Goal: Task Accomplishment & Management: Use online tool/utility

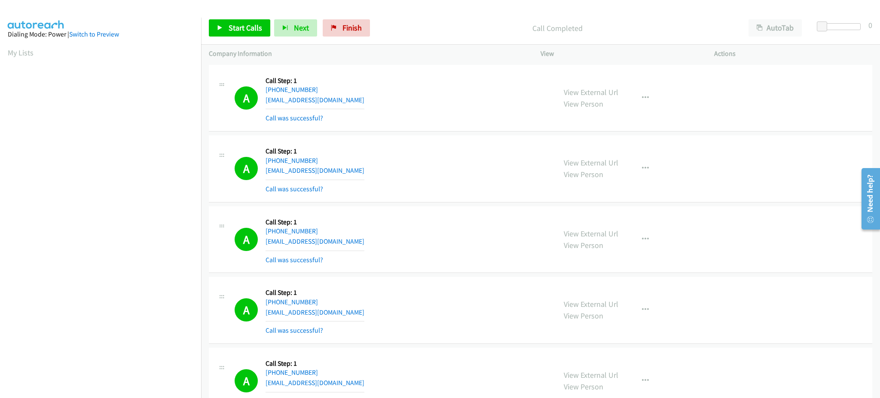
scroll to position [86, 0]
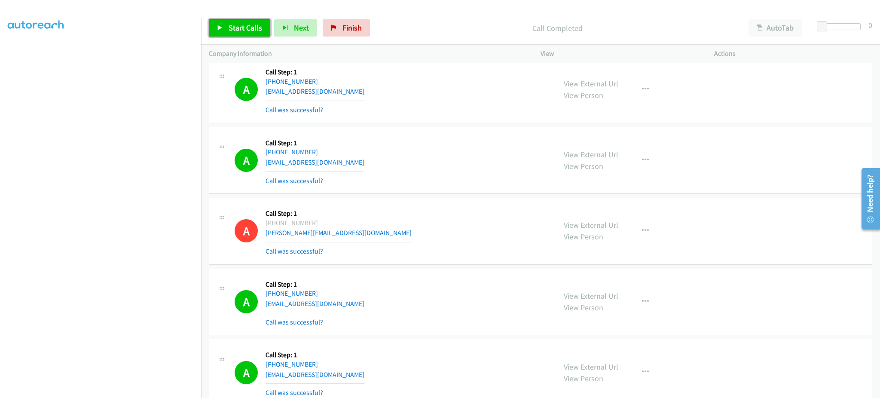
click at [256, 33] on link "Start Calls" at bounding box center [239, 27] width 61 height 17
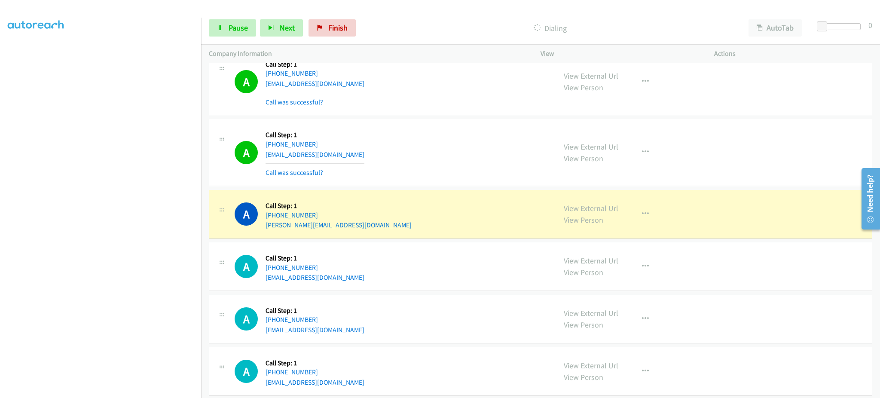
scroll to position [6204, 0]
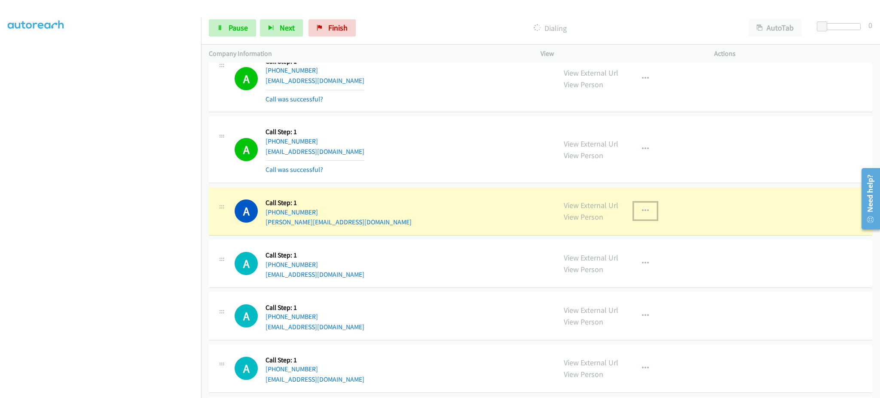
click at [635, 217] on button "button" at bounding box center [645, 210] width 23 height 17
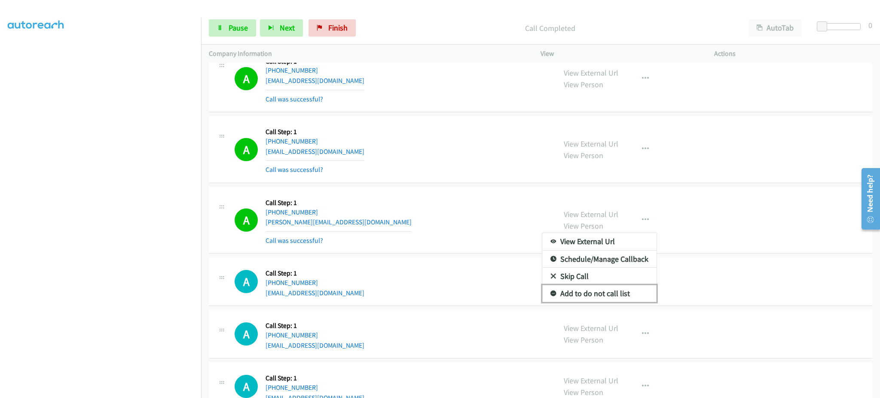
click at [638, 295] on link "Add to do not call list" at bounding box center [599, 293] width 114 height 17
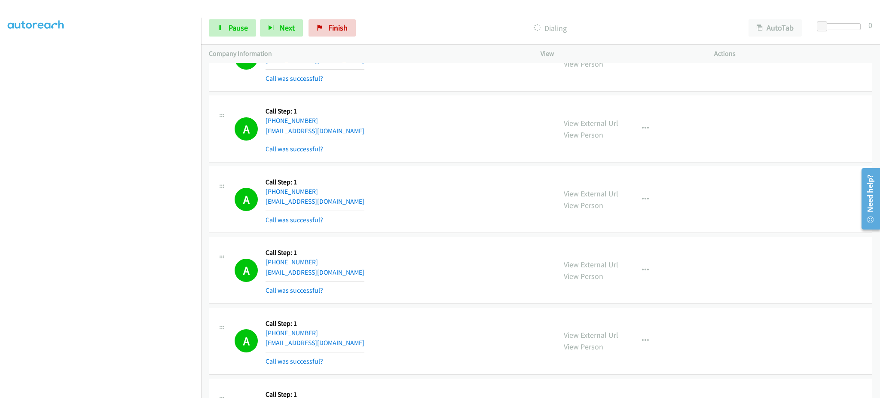
scroll to position [6892, 0]
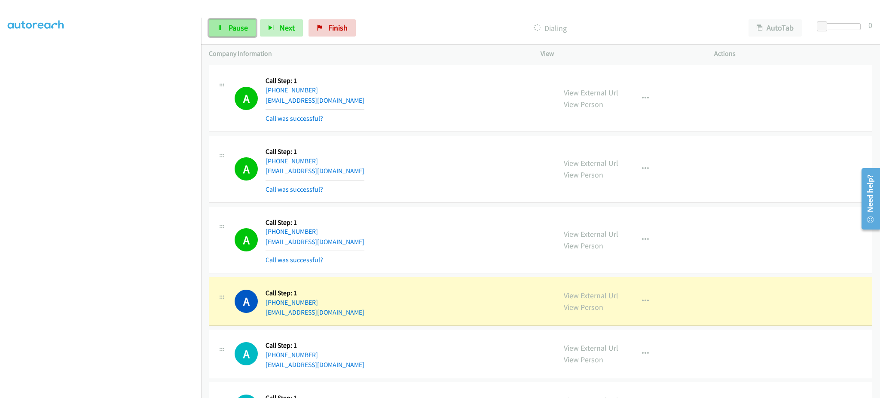
click at [242, 34] on link "Pause" at bounding box center [232, 27] width 47 height 17
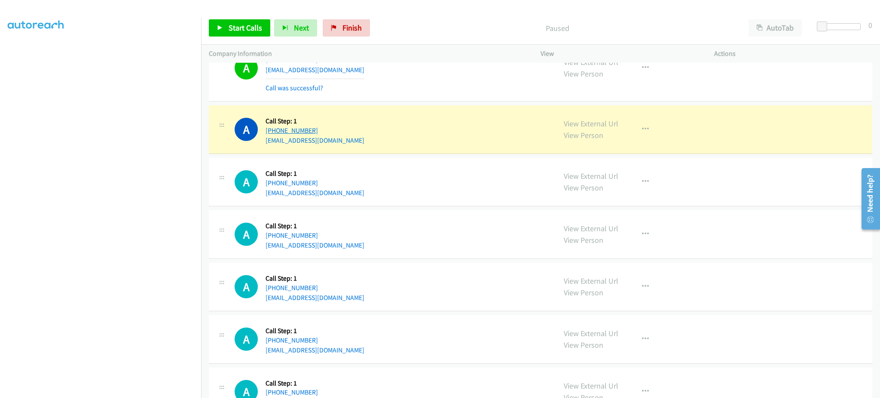
drag, startPoint x: 295, startPoint y: 135, endPoint x: 271, endPoint y: 136, distance: 24.1
click at [271, 136] on div "A Callback Scheduled Call Step: 1 America/New_York [PHONE_NUMBER] [EMAIL_ADDRES…" at bounding box center [392, 129] width 314 height 33
copy link "[PHONE_NUMBER]"
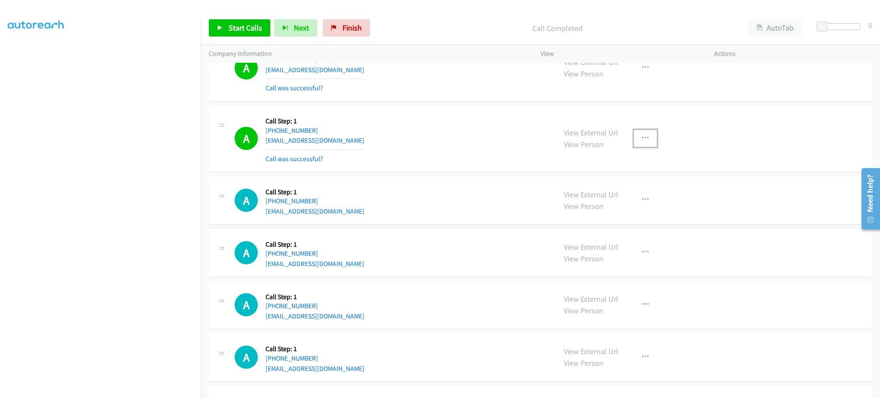
click at [636, 144] on button "button" at bounding box center [645, 138] width 23 height 17
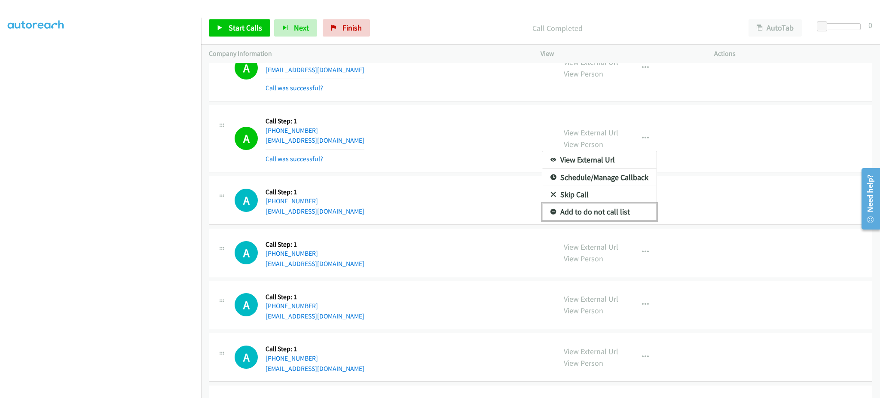
drag, startPoint x: 620, startPoint y: 220, endPoint x: 620, endPoint y: 204, distance: 15.0
click at [620, 219] on link "Add to do not call list" at bounding box center [599, 211] width 114 height 17
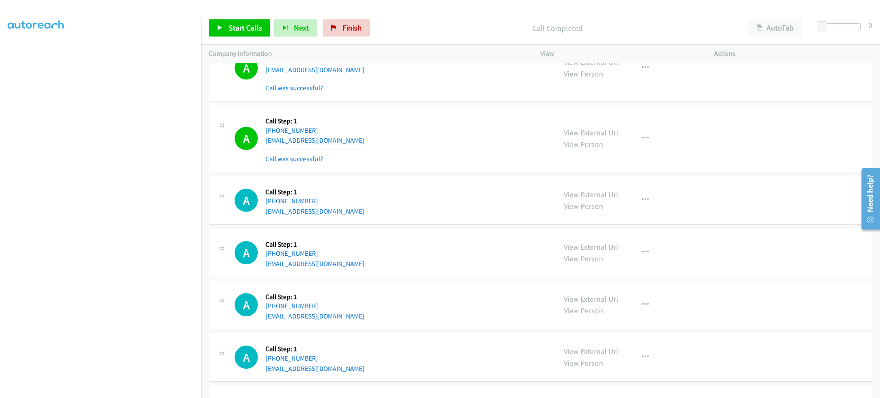
click at [599, 126] on div "View External Url View Person View External Url Email Schedule/Manage Callback …" at bounding box center [646, 138] width 181 height 51
click at [601, 137] on link "View External Url" at bounding box center [591, 133] width 55 height 10
click at [253, 20] on link "Start Calls" at bounding box center [239, 27] width 61 height 17
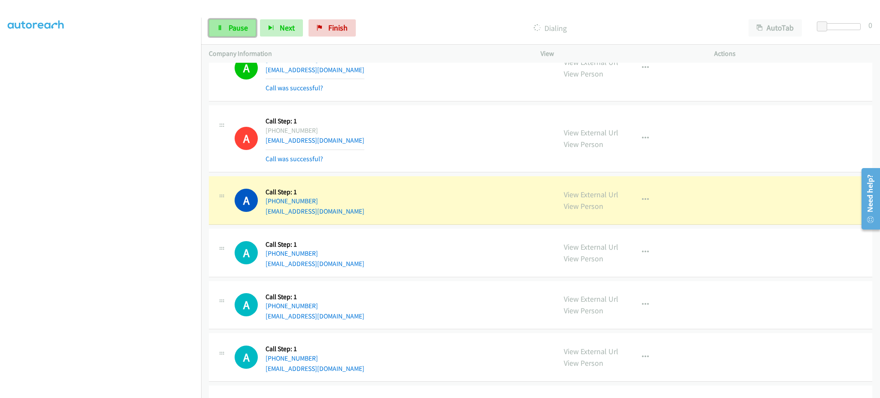
click at [236, 33] on link "Pause" at bounding box center [232, 27] width 47 height 17
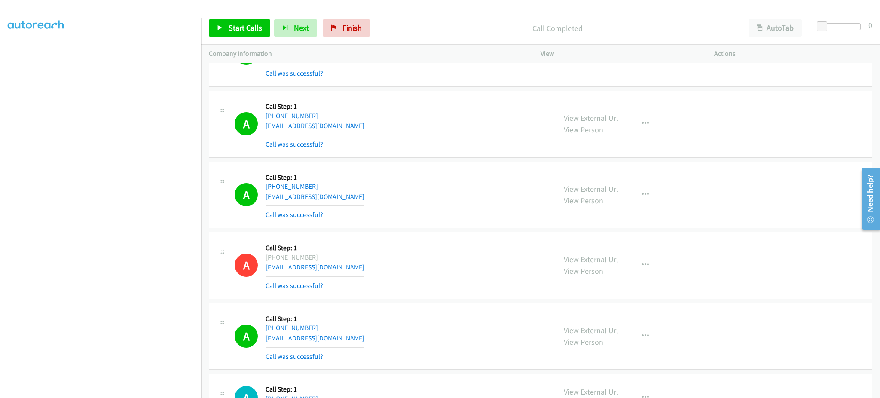
scroll to position [6892, 0]
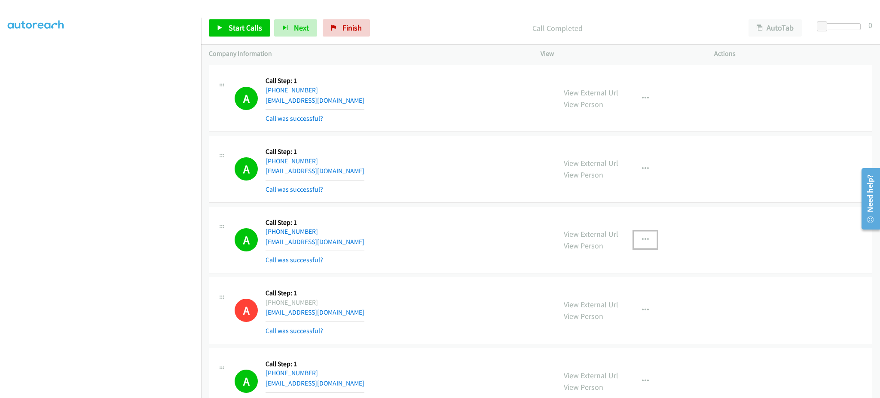
click at [641, 248] on button "button" at bounding box center [645, 239] width 23 height 17
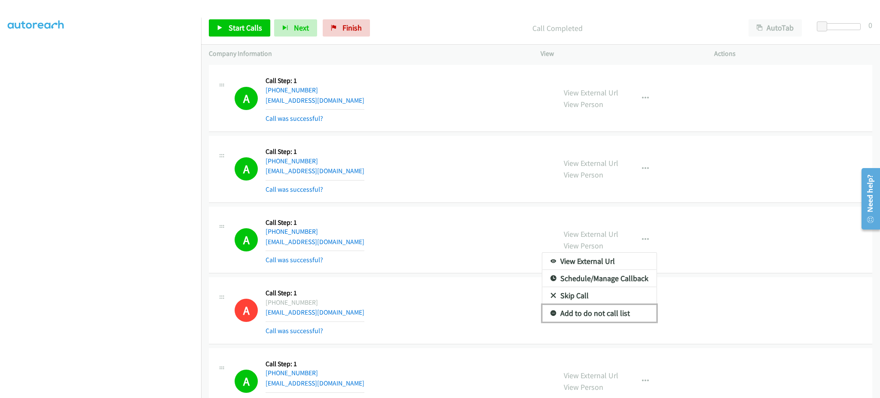
click at [607, 322] on link "Add to do not call list" at bounding box center [599, 313] width 114 height 17
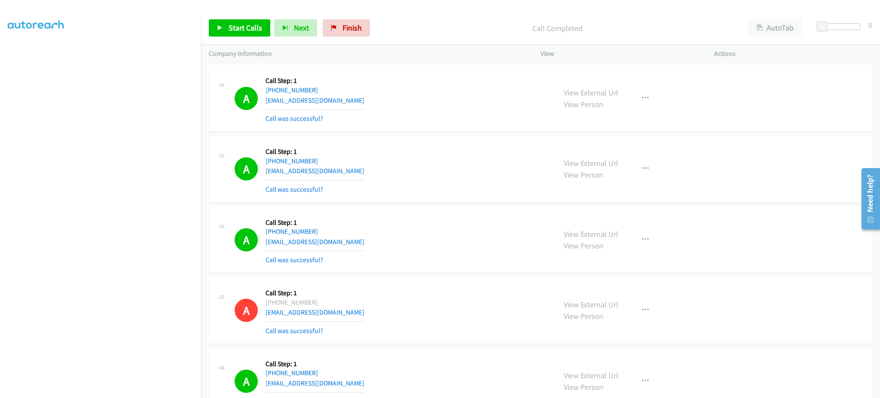
drag, startPoint x: 338, startPoint y: 238, endPoint x: 358, endPoint y: 131, distance: 109.2
click at [272, 238] on div "A Callback Scheduled Call Step: 1 America/New_York [PHONE_NUMBER] [EMAIL_ADDRES…" at bounding box center [392, 239] width 314 height 51
click at [335, 234] on div "A Callback Scheduled Call Step: 1 America/New_York [PHONE_NUMBER] [EMAIL_ADDRES…" at bounding box center [392, 239] width 314 height 51
drag, startPoint x: 294, startPoint y: 238, endPoint x: 274, endPoint y: 239, distance: 20.2
click at [274, 237] on div "[PHONE_NUMBER]" at bounding box center [315, 231] width 99 height 10
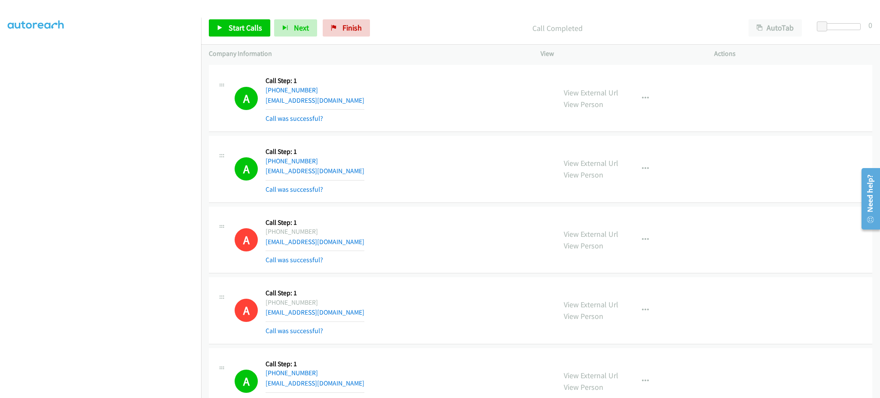
copy div "[PHONE_NUMBER]"
click at [234, 19] on link "Start Calls" at bounding box center [239, 27] width 61 height 17
click at [238, 27] on span "Pause" at bounding box center [238, 28] width 19 height 10
click at [238, 31] on span "Start Calls" at bounding box center [246, 28] width 34 height 10
click at [455, 164] on div "A Callback Scheduled Call Step: 1 America/New_York [PHONE_NUMBER] [EMAIL_ADDRES…" at bounding box center [392, 168] width 314 height 51
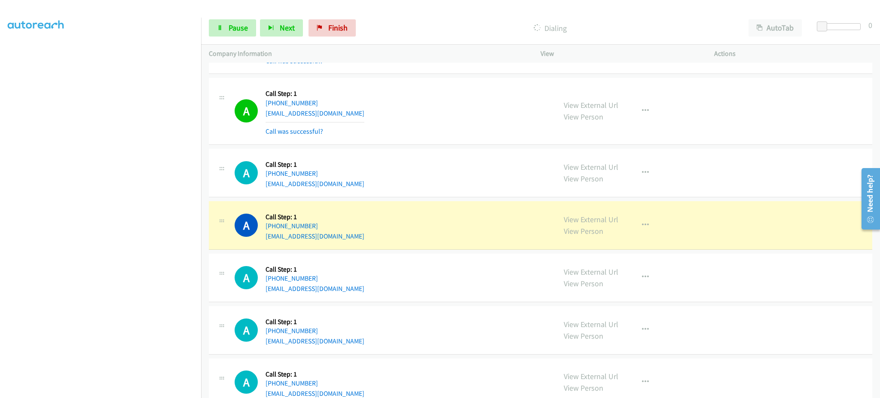
scroll to position [7235, 0]
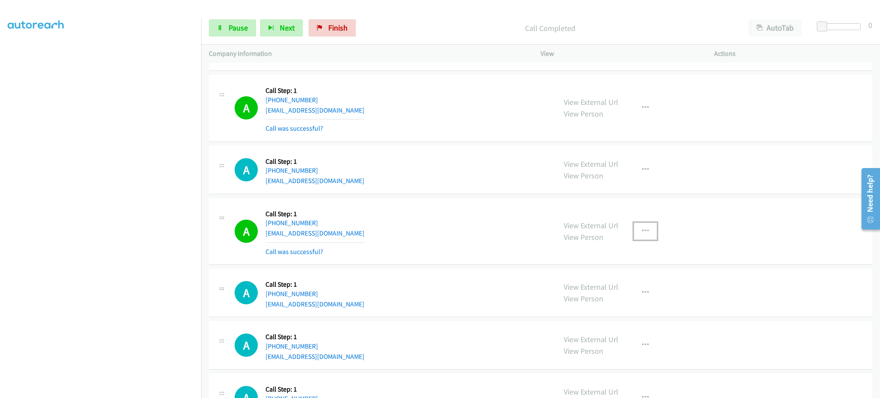
drag, startPoint x: 643, startPoint y: 228, endPoint x: 642, endPoint y: 235, distance: 7.7
click at [642, 229] on button "button" at bounding box center [645, 231] width 23 height 17
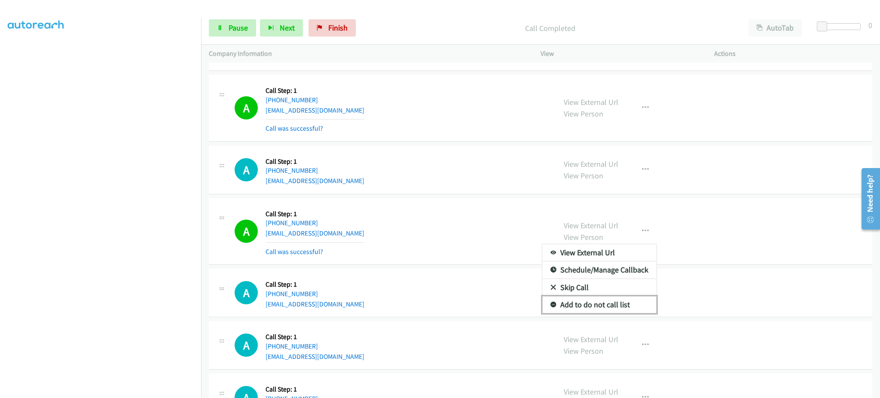
click at [621, 307] on link "Add to do not call list" at bounding box center [599, 304] width 114 height 17
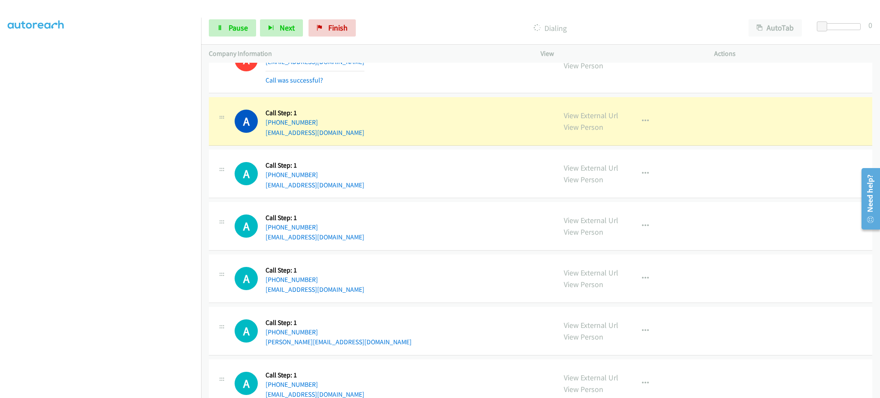
scroll to position [7407, 0]
click at [231, 19] on link "Pause" at bounding box center [232, 27] width 47 height 17
drag, startPoint x: 651, startPoint y: 123, endPoint x: 645, endPoint y: 123, distance: 5.6
click at [650, 123] on button "button" at bounding box center [645, 120] width 23 height 17
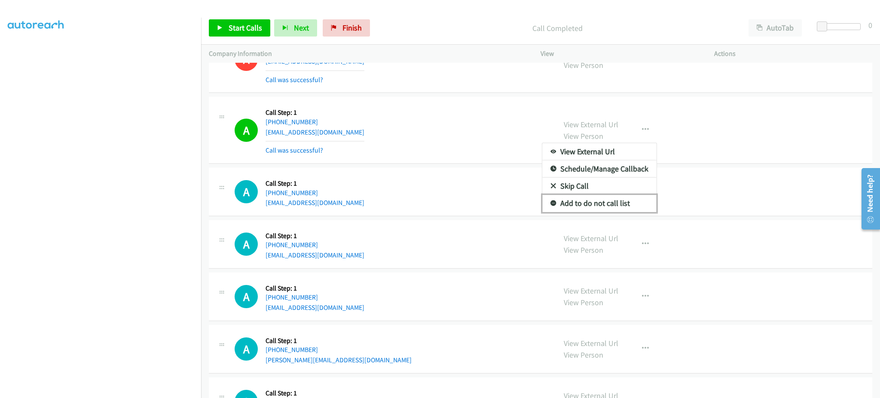
click at [628, 209] on link "Add to do not call list" at bounding box center [599, 203] width 114 height 17
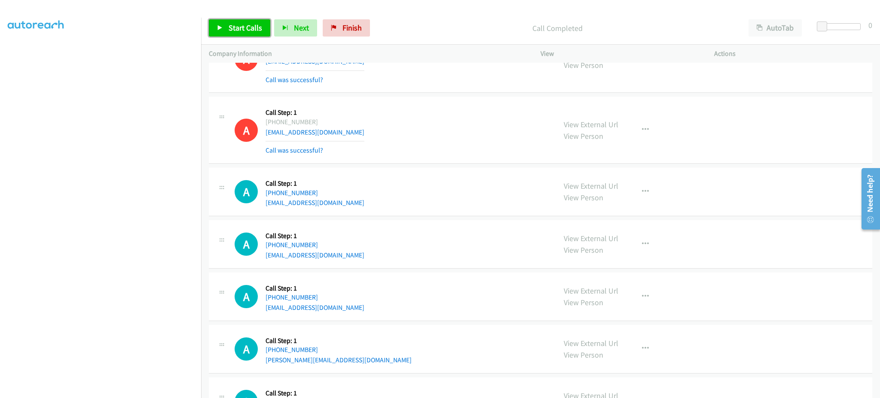
click at [238, 32] on span "Start Calls" at bounding box center [246, 28] width 34 height 10
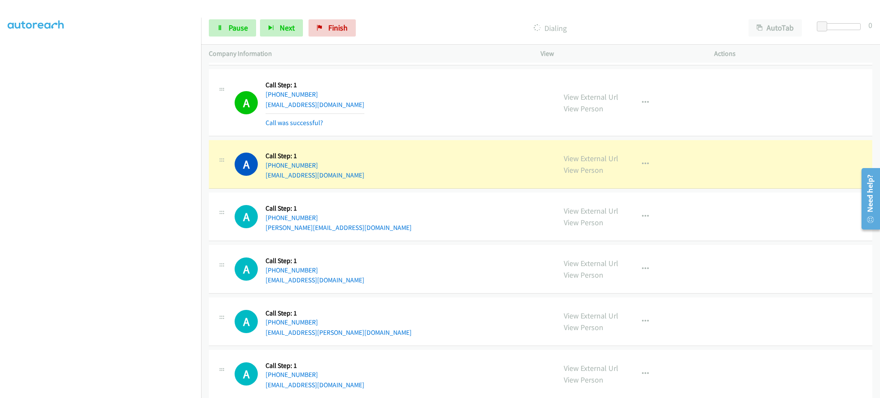
scroll to position [7579, 0]
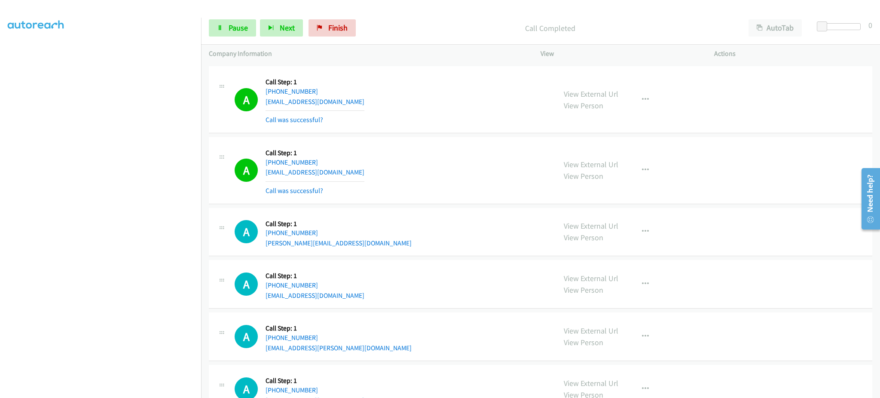
click at [645, 165] on div "View External Url View Person View External Url Email Schedule/Manage Callback …" at bounding box center [646, 170] width 181 height 51
click at [642, 177] on button "button" at bounding box center [645, 170] width 23 height 17
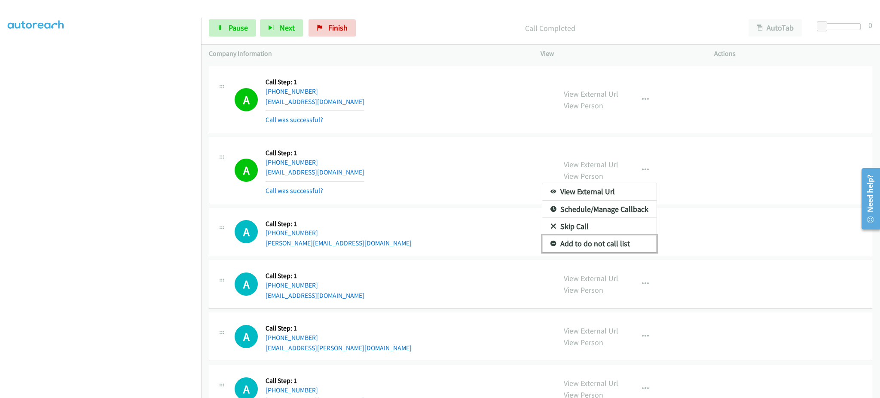
click at [616, 247] on link "Add to do not call list" at bounding box center [599, 243] width 114 height 17
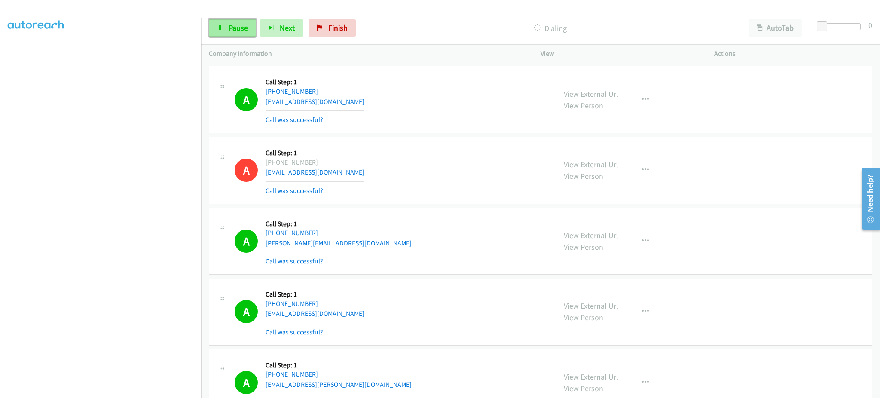
click at [237, 23] on span "Pause" at bounding box center [238, 28] width 19 height 10
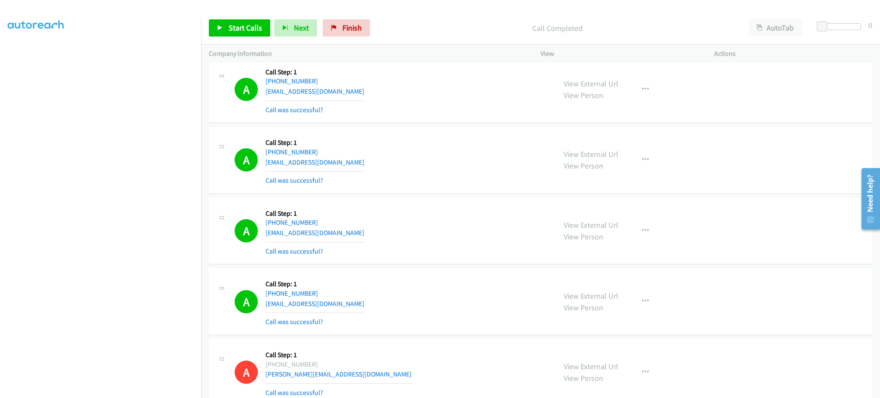
click at [627, 238] on div "View External Url View Person View External Url Email Schedule/Manage Callback …" at bounding box center [646, 230] width 181 height 51
click at [634, 235] on button "button" at bounding box center [645, 230] width 23 height 17
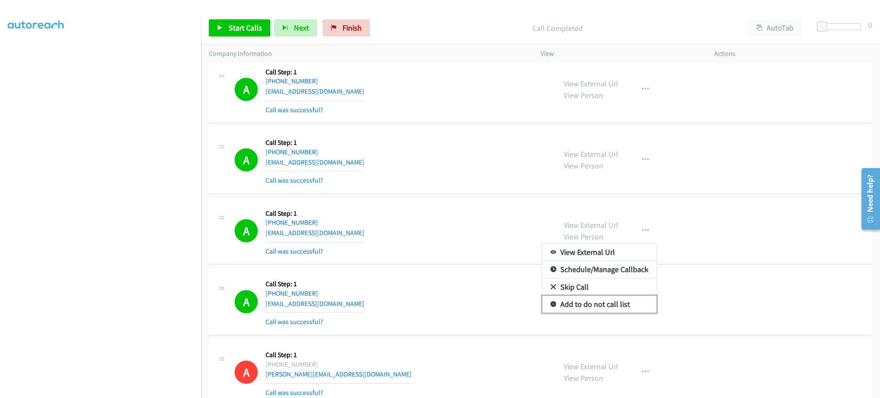
click at [604, 305] on link "Add to do not call list" at bounding box center [599, 304] width 114 height 17
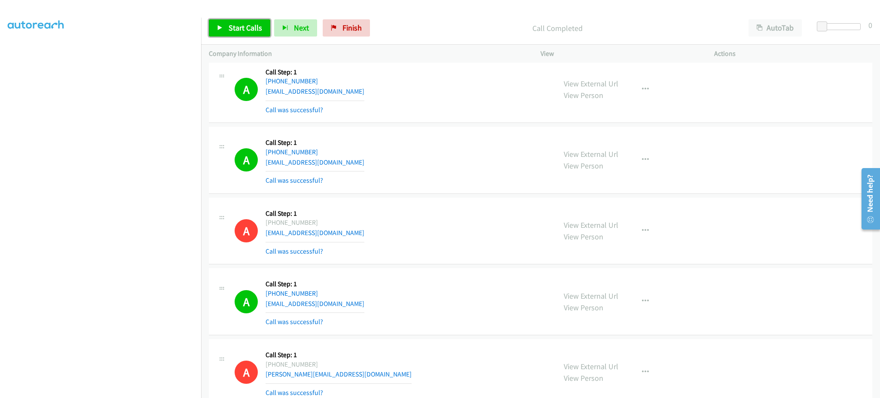
drag, startPoint x: 249, startPoint y: 34, endPoint x: 244, endPoint y: 14, distance: 20.3
click at [249, 34] on link "Start Calls" at bounding box center [239, 27] width 61 height 17
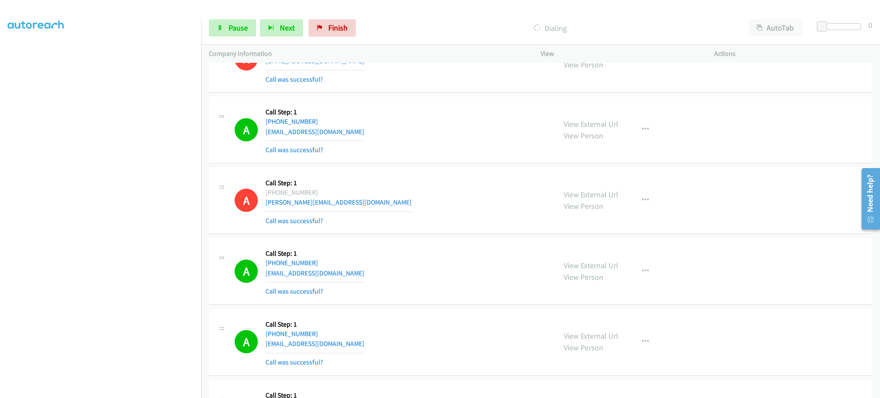
click at [349, 129] on div "A Callback Scheduled Call Step: 1 [GEOGRAPHIC_DATA]/[GEOGRAPHIC_DATA] [PHONE_NU…" at bounding box center [392, 129] width 314 height 51
click at [347, 138] on div "A Callback Scheduled Call Step: 1 [GEOGRAPHIC_DATA]/[GEOGRAPHIC_DATA] [PHONE_NU…" at bounding box center [392, 129] width 314 height 51
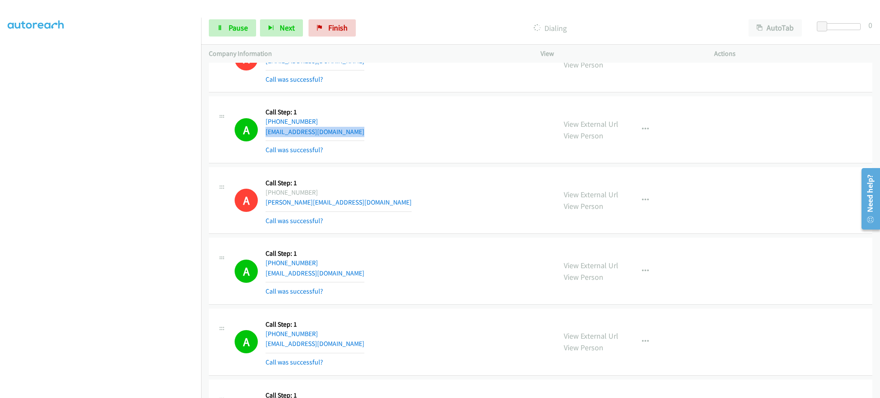
click at [347, 138] on div "A Callback Scheduled Call Step: 1 [GEOGRAPHIC_DATA]/[GEOGRAPHIC_DATA] [PHONE_NU…" at bounding box center [392, 129] width 314 height 51
copy div "[EMAIL_ADDRESS][DOMAIN_NAME]"
click at [347, 278] on div "A Callback Scheduled Call Step: 1 America/New_York [PHONE_NUMBER] [EMAIL_ADDRES…" at bounding box center [392, 270] width 314 height 51
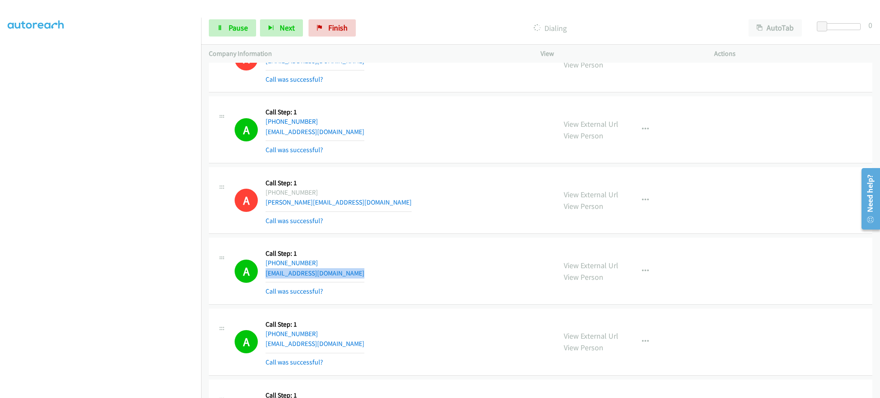
copy div "[EMAIL_ADDRESS][DOMAIN_NAME]"
click at [236, 23] on span "Pause" at bounding box center [238, 28] width 19 height 10
click at [235, 26] on span "Start Calls" at bounding box center [246, 28] width 34 height 10
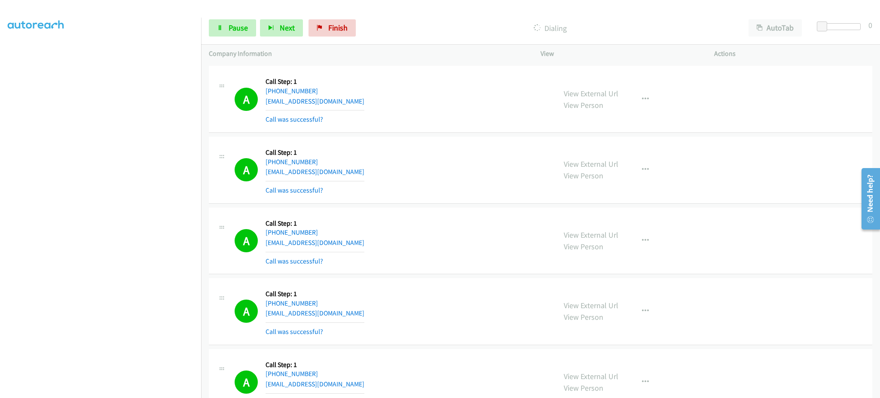
click at [366, 173] on div "A Callback Scheduled Call Step: 1 America/New_York [PHONE_NUMBER] [EMAIL_ADDRES…" at bounding box center [392, 169] width 314 height 51
copy div "[EMAIL_ADDRESS][DOMAIN_NAME]"
click at [357, 245] on div "A Callback Scheduled Call Step: 1 America/New_York [PHONE_NUMBER] [EMAIL_ADDRES…" at bounding box center [392, 240] width 314 height 51
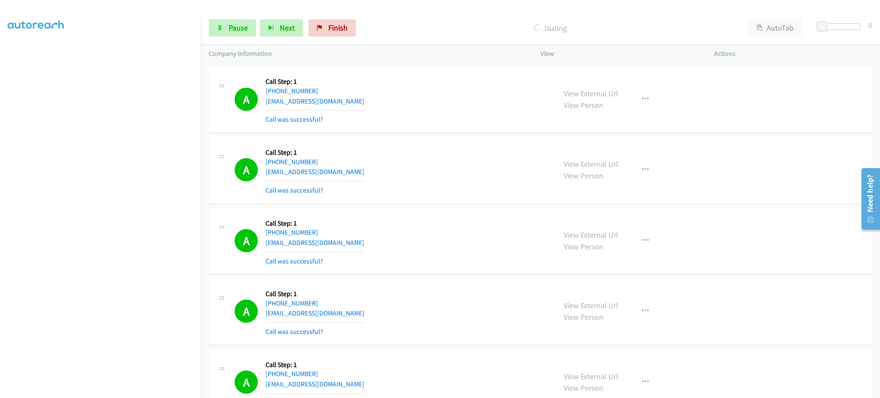
click at [357, 245] on div "A Callback Scheduled Call Step: 1 America/New_York [PHONE_NUMBER] [EMAIL_ADDRES…" at bounding box center [392, 240] width 314 height 51
copy div "[EMAIL_ADDRESS][DOMAIN_NAME]"
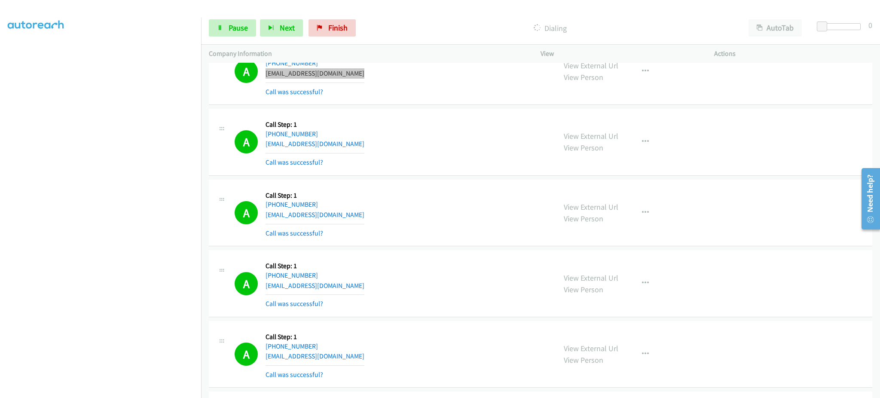
scroll to position [6568, 0]
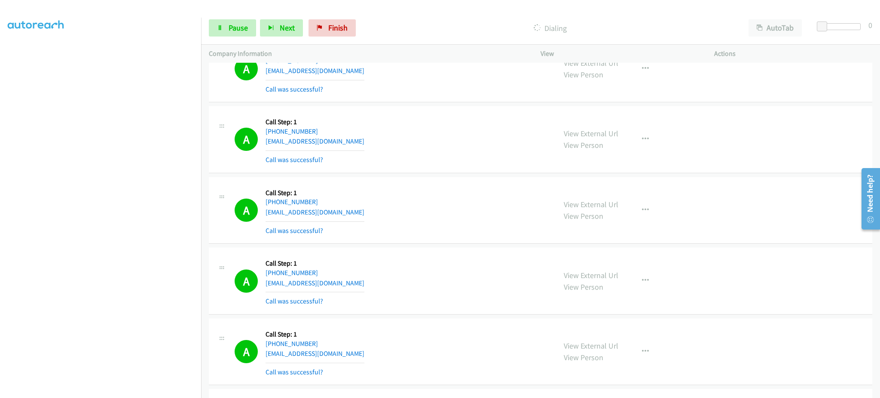
click at [346, 146] on div "A Callback Scheduled Call Step: 1 America/New_York [PHONE_NUMBER] [EMAIL_ADDRES…" at bounding box center [392, 139] width 314 height 51
click at [345, 136] on div "A Callback Scheduled Call Step: 1 America/New_York [PHONE_NUMBER] [EMAIL_ADDRES…" at bounding box center [392, 139] width 314 height 51
click at [345, 143] on div "A Callback Scheduled Call Step: 1 America/New_York [PHONE_NUMBER] [EMAIL_ADDRES…" at bounding box center [392, 139] width 314 height 51
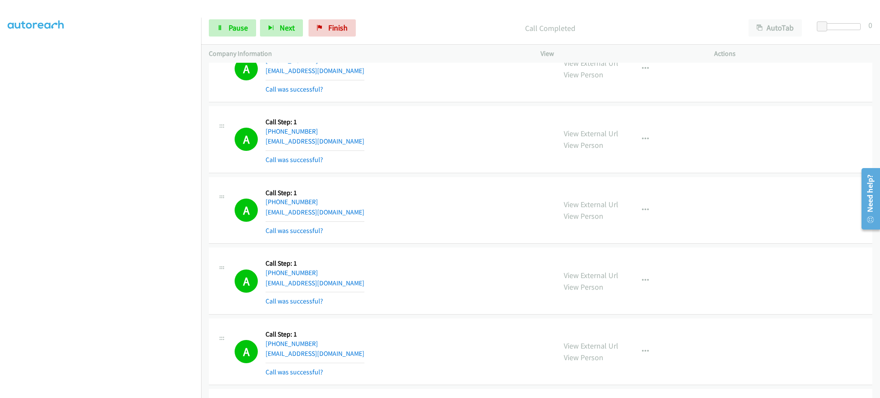
click at [345, 143] on div "A Callback Scheduled Call Step: 1 America/New_York [PHONE_NUMBER] [EMAIL_ADDRES…" at bounding box center [392, 139] width 314 height 51
copy div "[EMAIL_ADDRESS][DOMAIN_NAME]"
click at [376, 293] on div "A Callback Scheduled Call Step: 1 [GEOGRAPHIC_DATA]/[GEOGRAPHIC_DATA] [PHONE_NU…" at bounding box center [392, 280] width 314 height 51
click at [375, 285] on div "A Callback Scheduled Call Step: 1 [GEOGRAPHIC_DATA]/[GEOGRAPHIC_DATA] [PHONE_NU…" at bounding box center [392, 280] width 314 height 51
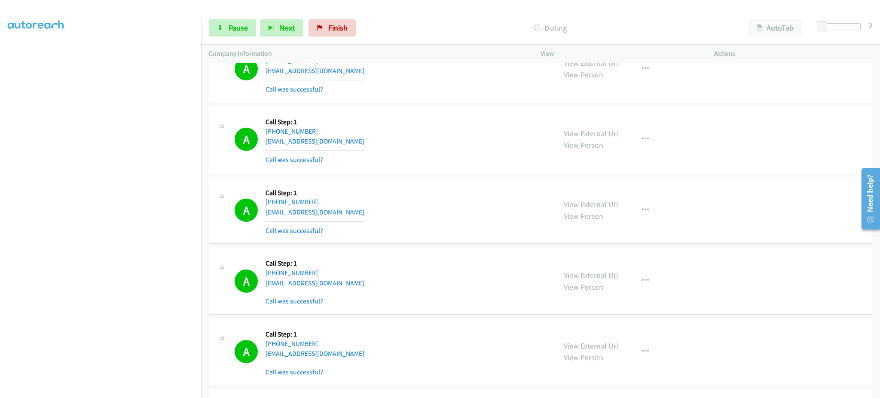
click at [375, 285] on div "A Callback Scheduled Call Step: 1 [GEOGRAPHIC_DATA]/[GEOGRAPHIC_DATA] [PHONE_NU…" at bounding box center [392, 280] width 314 height 51
copy div "[EMAIL_ADDRESS][DOMAIN_NAME]"
click at [238, 27] on span "Pause" at bounding box center [238, 28] width 19 height 10
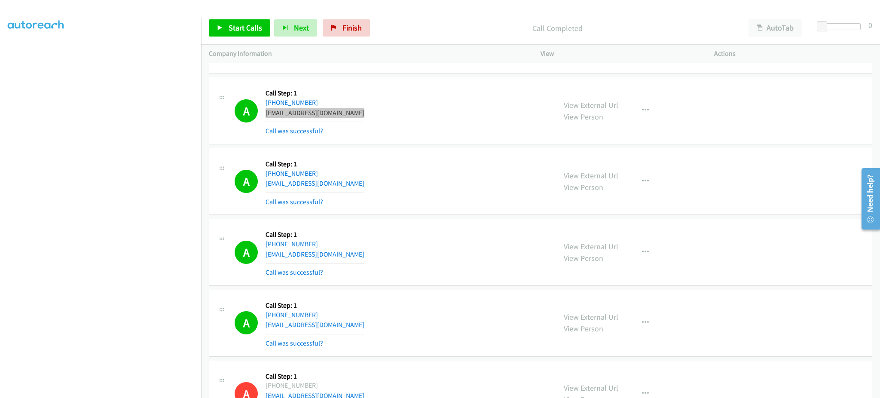
scroll to position [6739, 0]
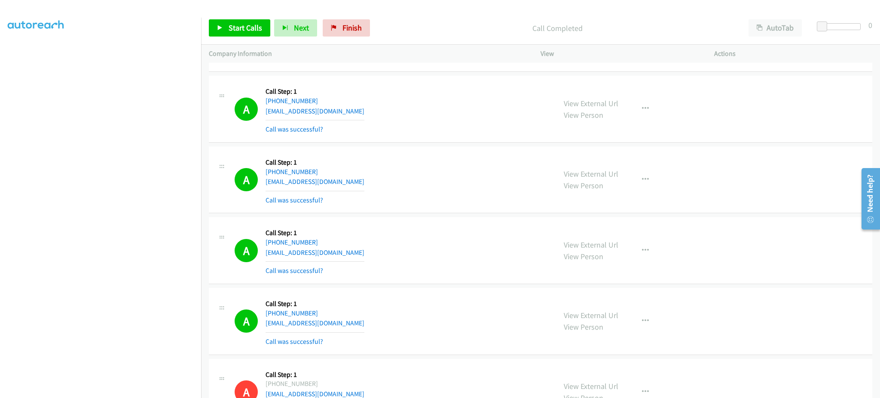
click at [369, 186] on div "A Callback Scheduled Call Step: 1 [GEOGRAPHIC_DATA]/[GEOGRAPHIC_DATA] [PHONE_NU…" at bounding box center [392, 179] width 314 height 51
copy div "[EMAIL_ADDRESS][DOMAIN_NAME]"
click at [358, 255] on div "A Callback Scheduled Call Step: 1 [GEOGRAPHIC_DATA]/[GEOGRAPHIC_DATA] [PHONE_NU…" at bounding box center [392, 250] width 314 height 51
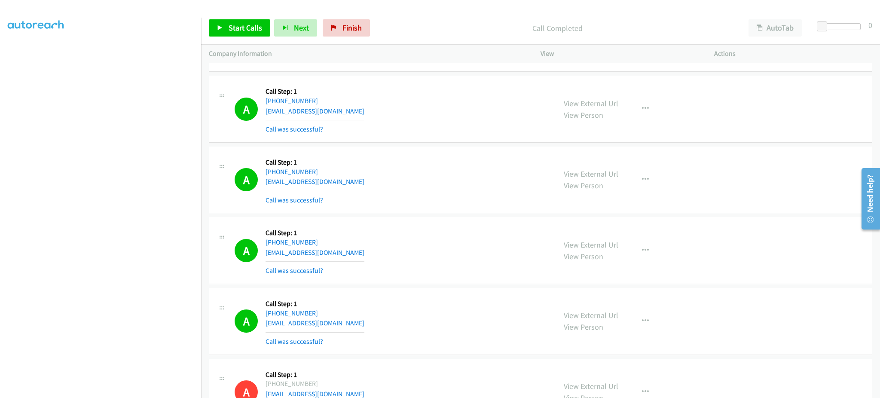
click at [358, 255] on div "A Callback Scheduled Call Step: 1 [GEOGRAPHIC_DATA]/[GEOGRAPHIC_DATA] [PHONE_NU…" at bounding box center [392, 250] width 314 height 51
copy div "[EMAIL_ADDRESS][DOMAIN_NAME]"
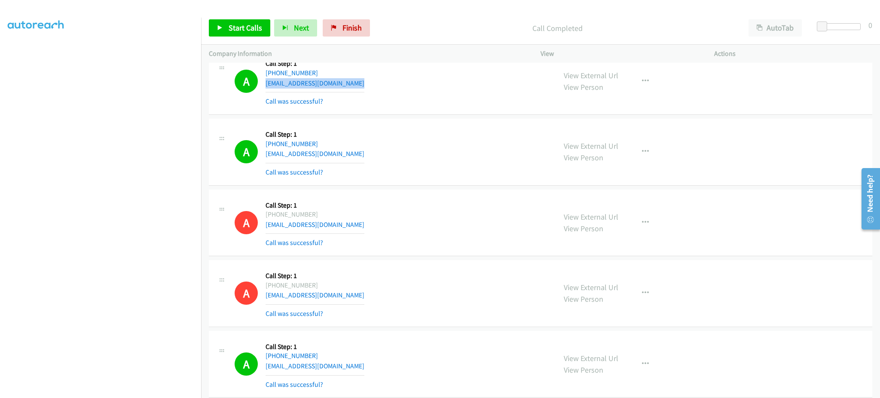
scroll to position [6911, 0]
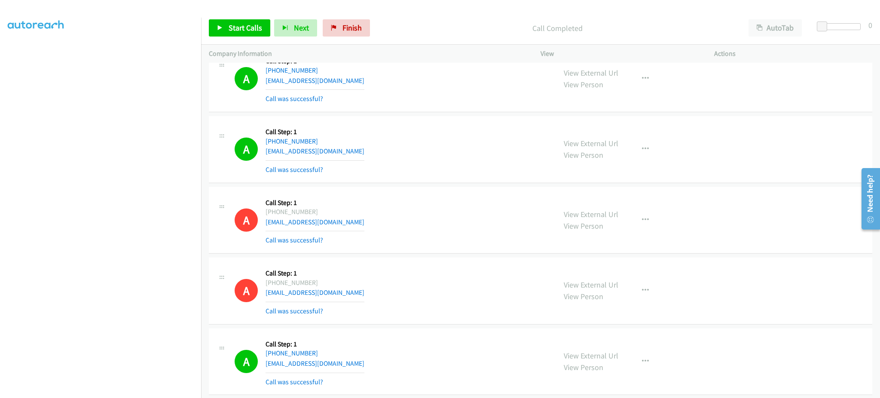
click at [391, 156] on div "A Callback Scheduled Call Step: 1 America/New_York [PHONE_NUMBER] [EMAIL_ADDRES…" at bounding box center [392, 149] width 314 height 51
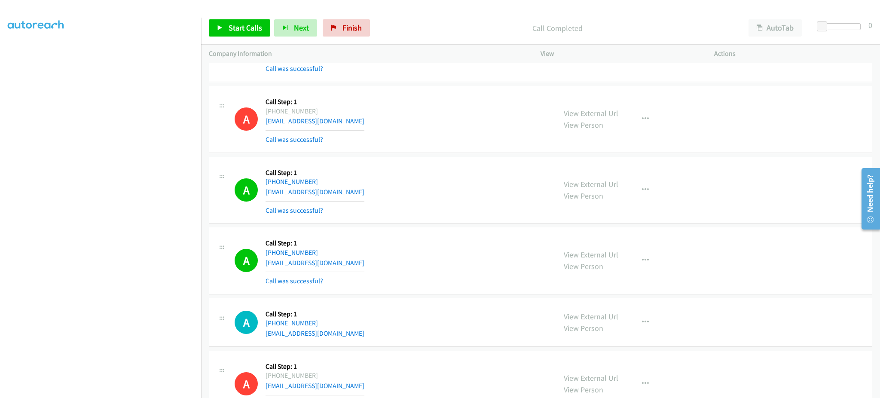
scroll to position [7083, 0]
click at [366, 195] on div "A Callback Scheduled Call Step: 1 America/New_York [PHONE_NUMBER] [EMAIL_ADDRES…" at bounding box center [392, 189] width 314 height 51
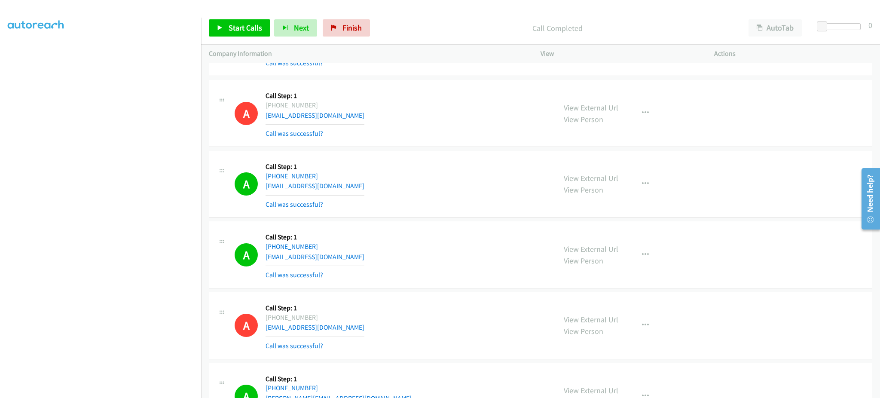
scroll to position [7427, 0]
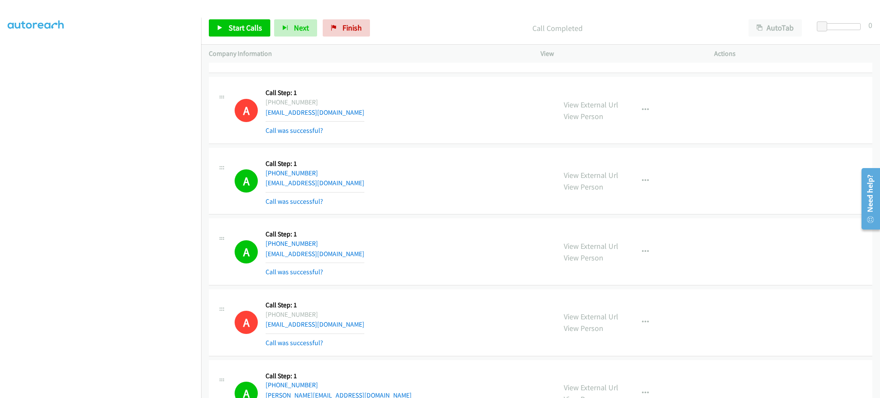
click at [367, 191] on div "A Callback Scheduled Call Step: 1 America/New_York [PHONE_NUMBER] [EMAIL_ADDRES…" at bounding box center [392, 181] width 314 height 51
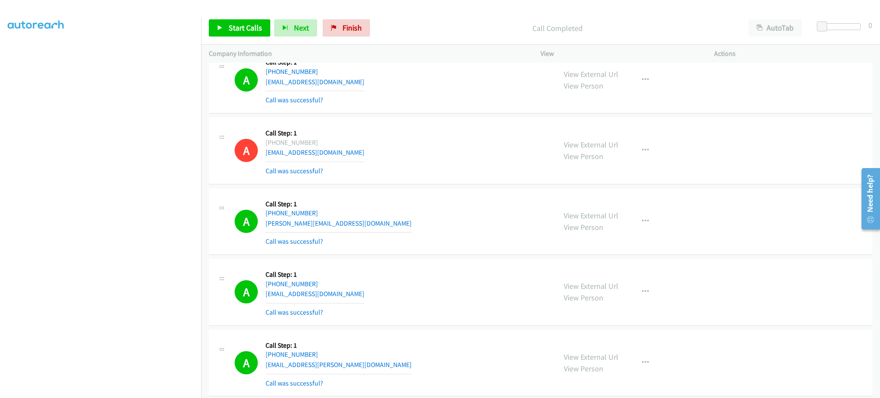
click at [348, 299] on div "A Callback Scheduled Call Step: 1 America/Los_Angeles [PHONE_NUMBER] [EMAIL_ADD…" at bounding box center [392, 291] width 314 height 51
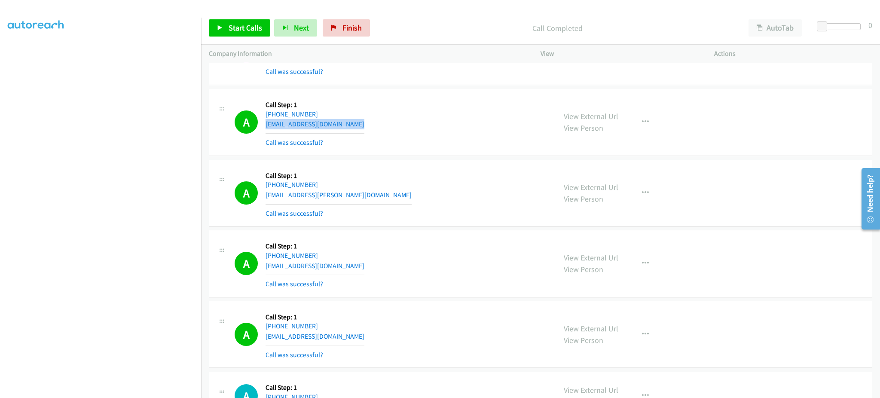
scroll to position [7771, 0]
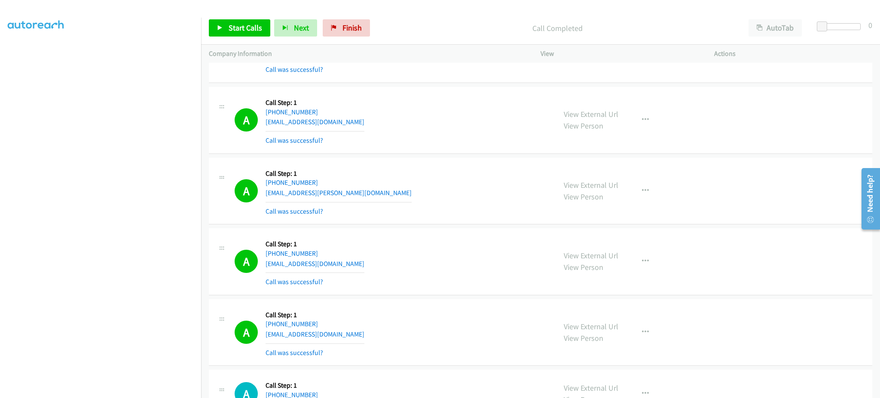
click at [359, 195] on div "A Callback Scheduled Call Step: 1 America/Los_Angeles [PHONE_NUMBER] [EMAIL_ADD…" at bounding box center [392, 190] width 314 height 51
click at [246, 27] on span "Start Calls" at bounding box center [246, 28] width 34 height 10
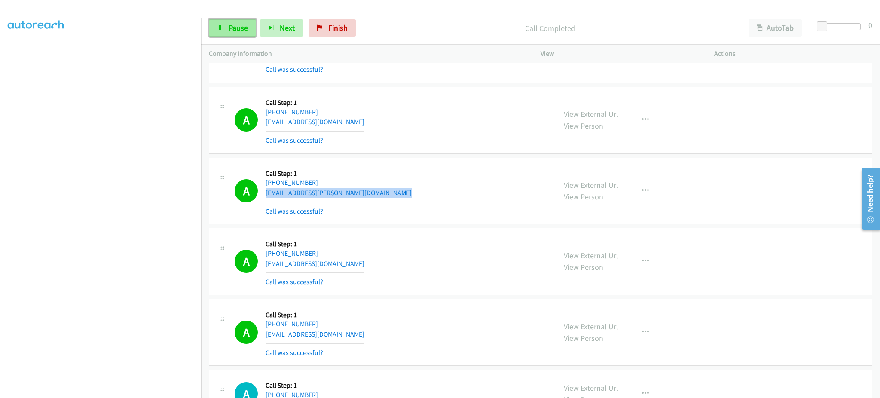
click at [222, 26] on icon at bounding box center [220, 28] width 6 height 6
click at [254, 37] on link "Start Calls" at bounding box center [239, 27] width 61 height 17
click at [236, 34] on link "Pause" at bounding box center [232, 27] width 47 height 17
click at [229, 23] on span "Start Calls" at bounding box center [246, 28] width 34 height 10
click at [250, 14] on div "Start Calls Pause Next Finish Dialing AutoTab AutoTab 0" at bounding box center [540, 28] width 679 height 33
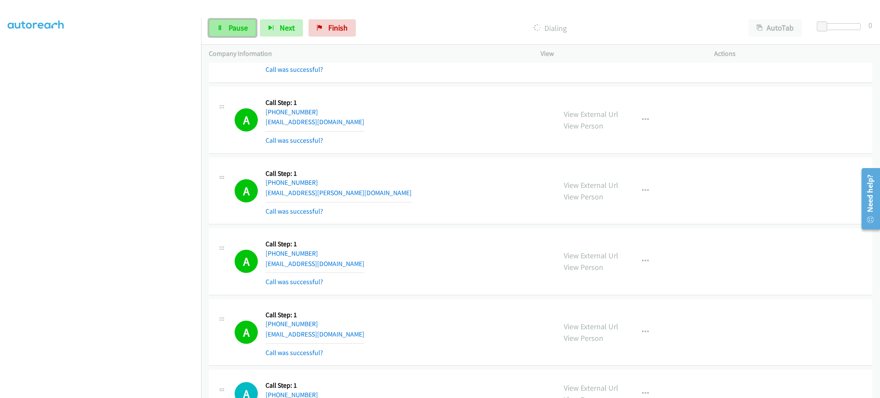
click at [238, 24] on span "Pause" at bounding box center [238, 28] width 19 height 10
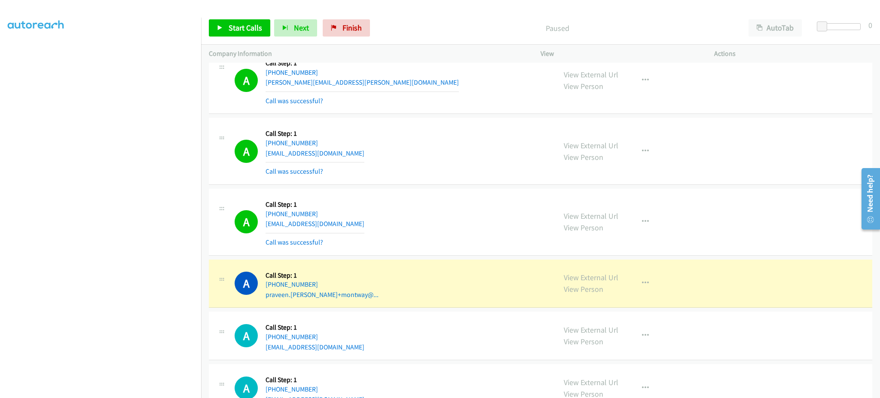
scroll to position [8974, 0]
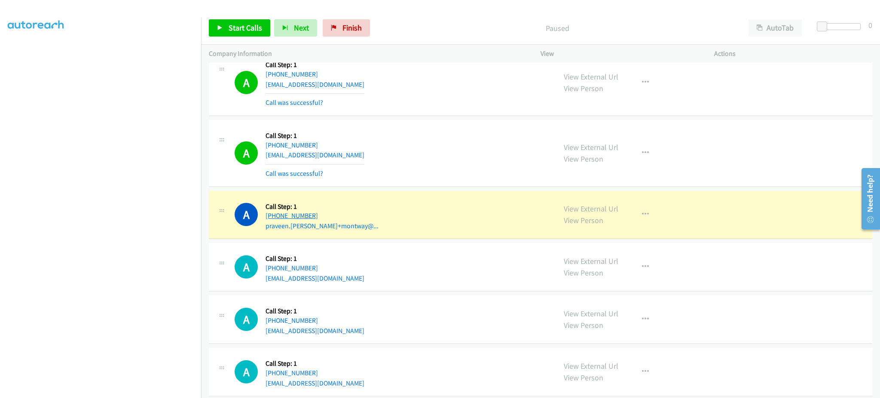
drag, startPoint x: 312, startPoint y: 222, endPoint x: 272, endPoint y: 220, distance: 40.5
click at [272, 220] on div "[PHONE_NUMBER]" at bounding box center [322, 216] width 113 height 10
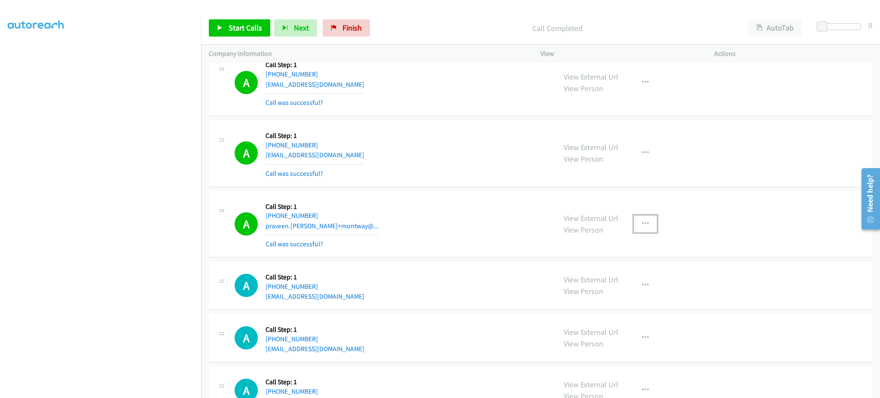
click at [644, 227] on button "button" at bounding box center [645, 223] width 23 height 17
click at [603, 305] on link "Add to do not call list" at bounding box center [599, 297] width 114 height 17
click at [642, 97] on div "View External Url View Person View External Url Email Schedule/Manage Callback …" at bounding box center [646, 82] width 181 height 51
click at [634, 91] on button "button" at bounding box center [645, 82] width 23 height 17
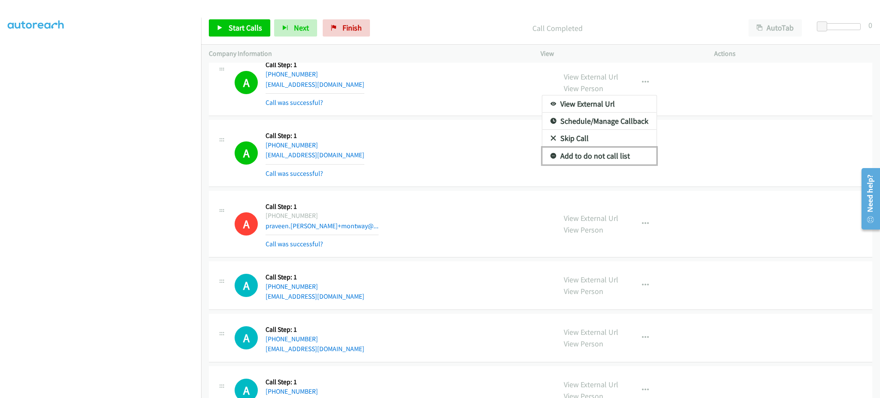
click at [610, 165] on link "Add to do not call list" at bounding box center [599, 155] width 114 height 17
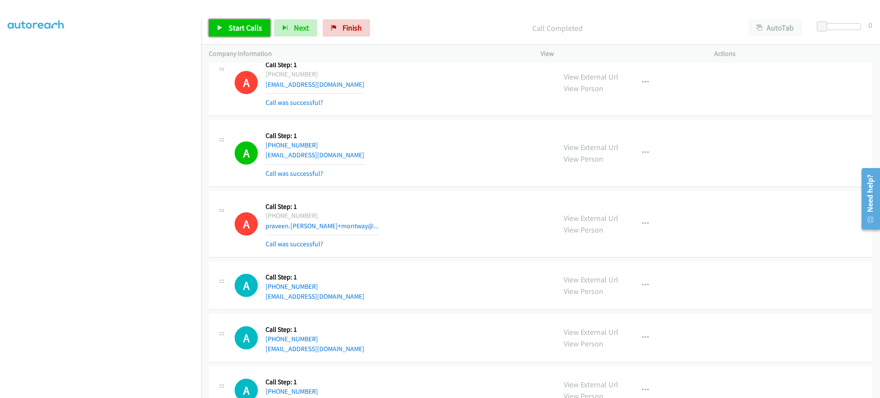
click at [242, 28] on span "Start Calls" at bounding box center [246, 28] width 34 height 10
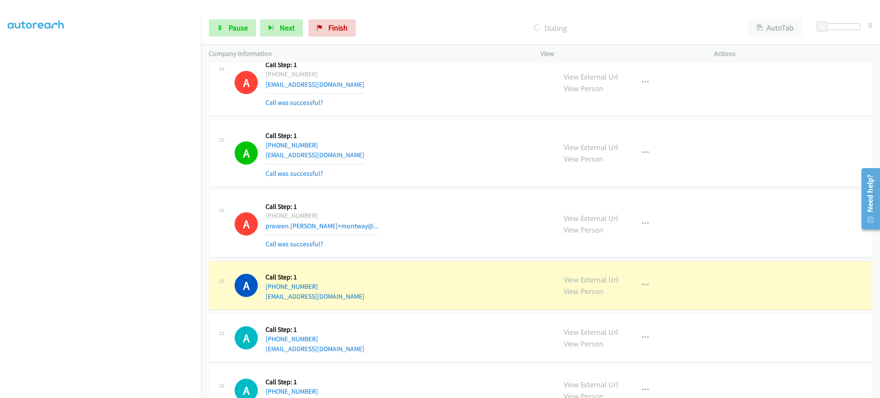
click at [202, 189] on td "A Callback Scheduled Call Step: 1 America/New_York [PHONE_NUMBER] [EMAIL_ADDRES…" at bounding box center [540, 153] width 679 height 71
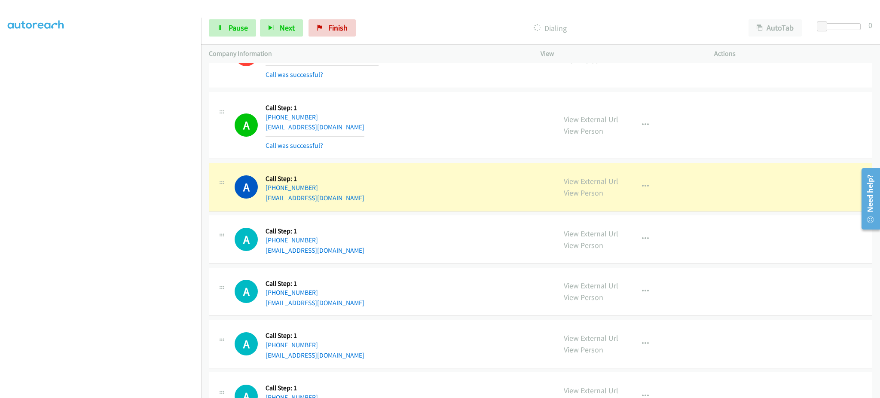
scroll to position [9145, 0]
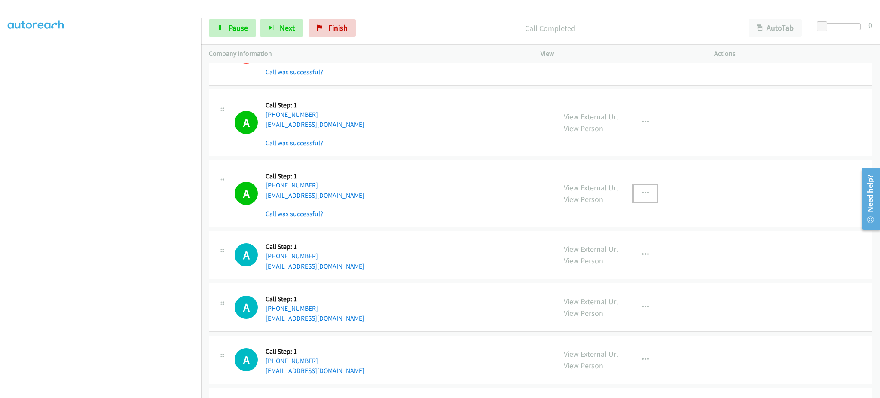
click at [642, 197] on icon "button" at bounding box center [645, 193] width 7 height 7
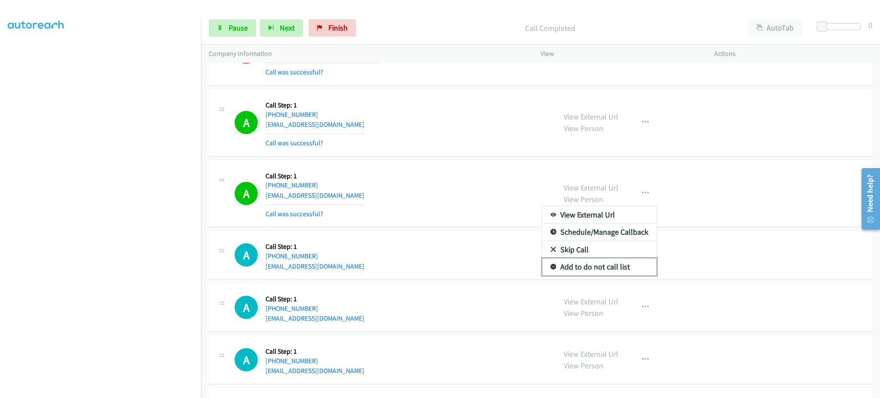
click at [626, 273] on link "Add to do not call list" at bounding box center [599, 266] width 114 height 17
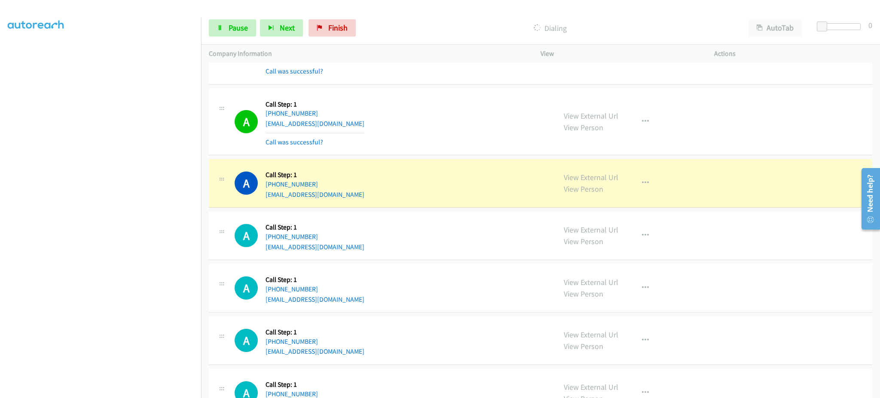
scroll to position [9398, 0]
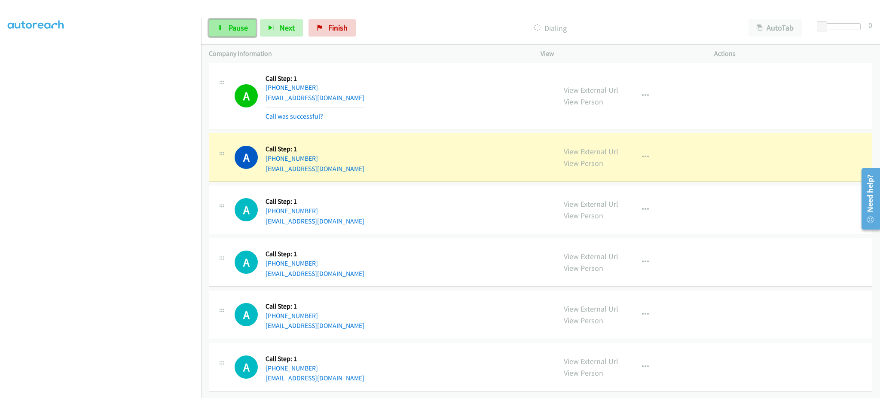
click at [239, 36] on link "Pause" at bounding box center [232, 27] width 47 height 17
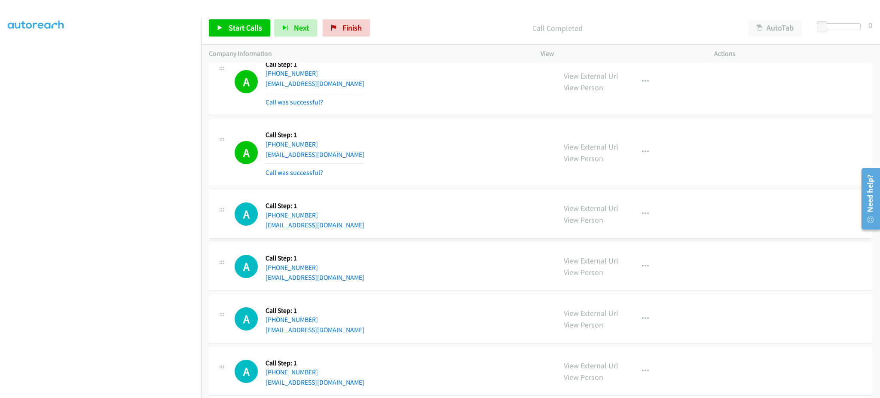
click at [598, 238] on div "A Callback Scheduled Call Step: 1 America/Los_Angeles [PHONE_NUMBER] [EMAIL_ADD…" at bounding box center [540, 214] width 663 height 49
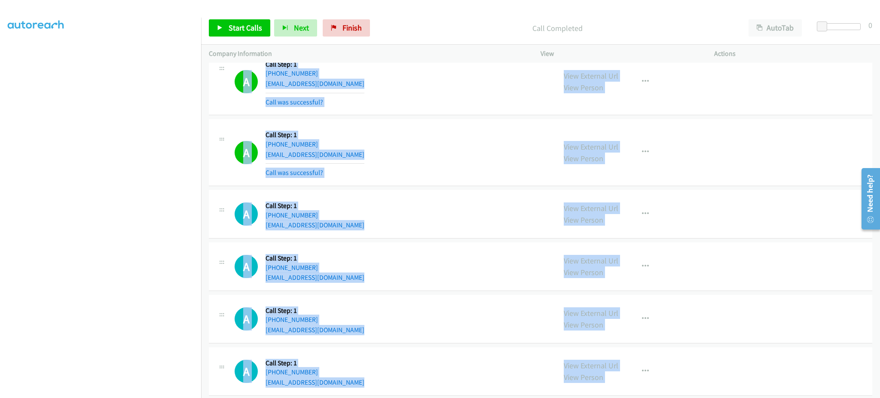
scroll to position [9416, 0]
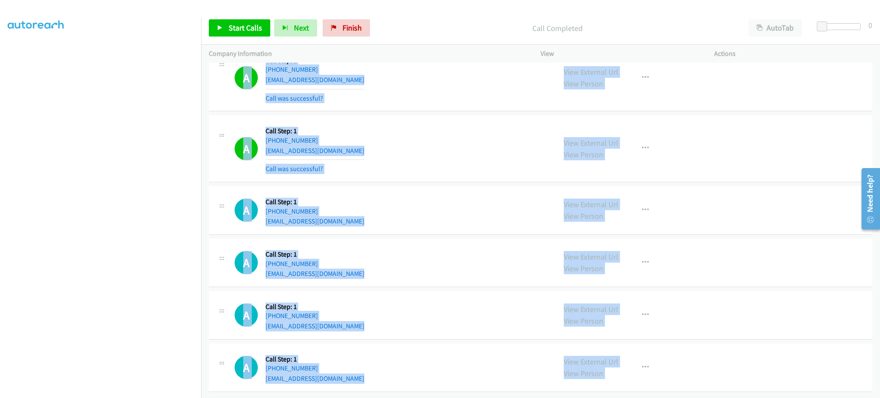
drag, startPoint x: 598, startPoint y: 243, endPoint x: 733, endPoint y: 425, distance: 226.7
click at [733, 41] on html "Start Calls Pause Next Finish Call Completed AutoTab AutoTab 0 Company Informat…" at bounding box center [440, 20] width 880 height 41
click at [422, 135] on div "A Callback Scheduled Call Step: 1 [GEOGRAPHIC_DATA]/[GEOGRAPHIC_DATA] [PHONE_NU…" at bounding box center [392, 148] width 314 height 51
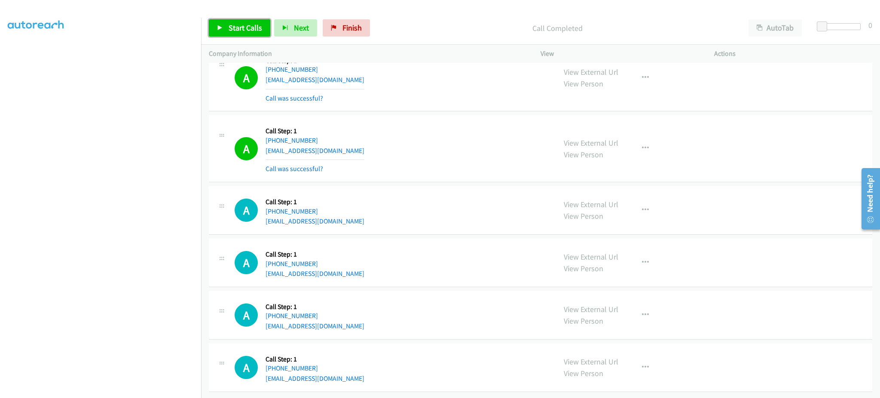
click at [227, 28] on link "Start Calls" at bounding box center [239, 27] width 61 height 17
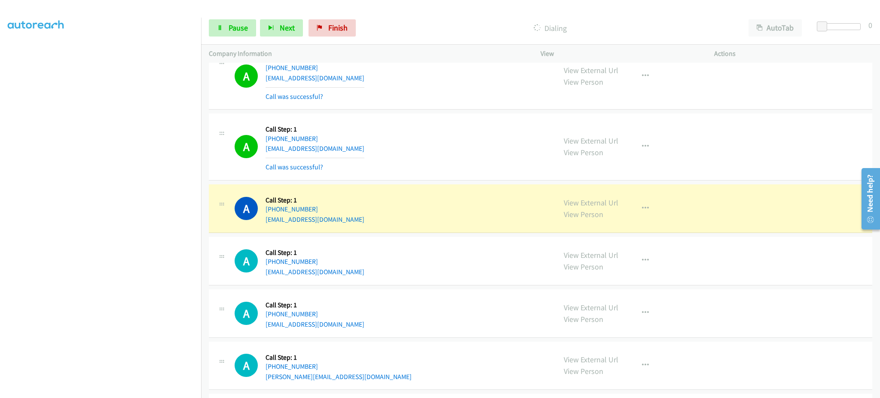
scroll to position [9760, 0]
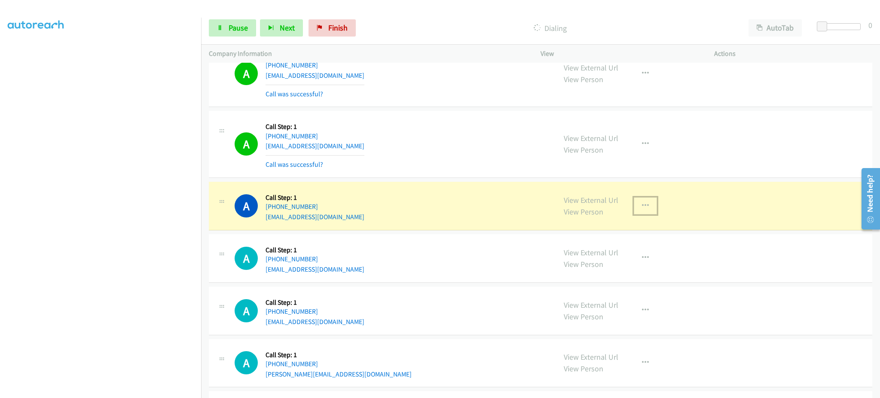
click at [642, 207] on icon "button" at bounding box center [645, 205] width 7 height 7
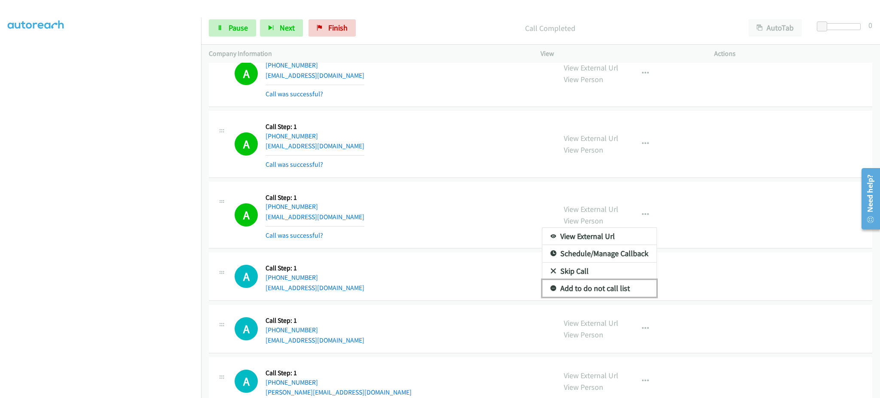
click at [596, 297] on link "Add to do not call list" at bounding box center [599, 288] width 114 height 17
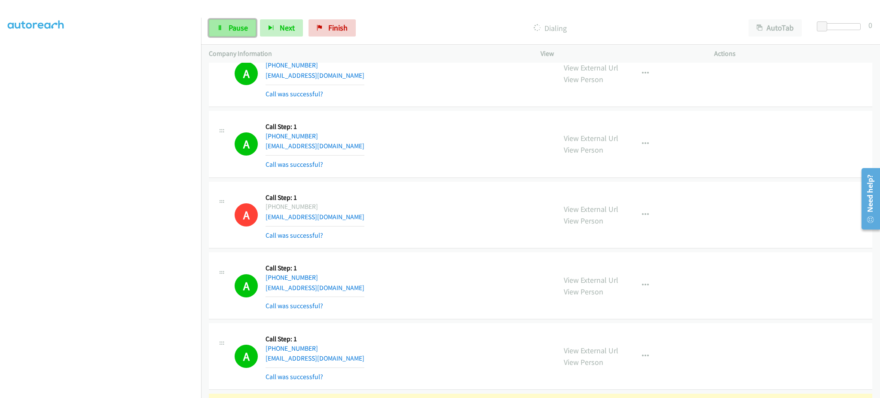
click at [245, 24] on span "Pause" at bounding box center [238, 28] width 19 height 10
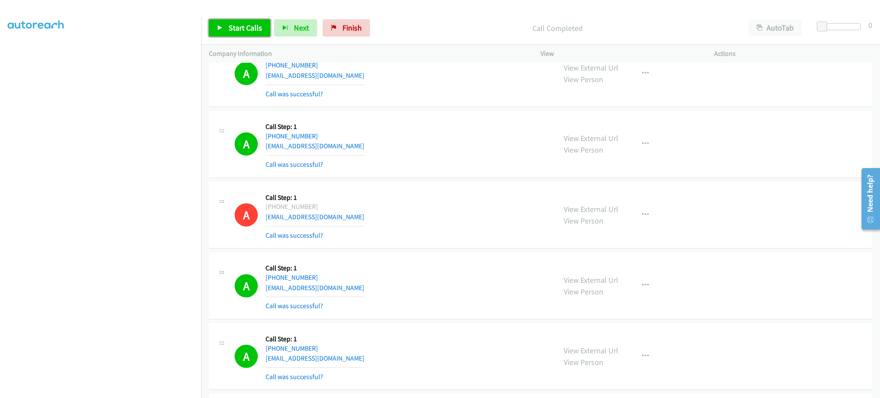
click at [249, 24] on span "Start Calls" at bounding box center [246, 28] width 34 height 10
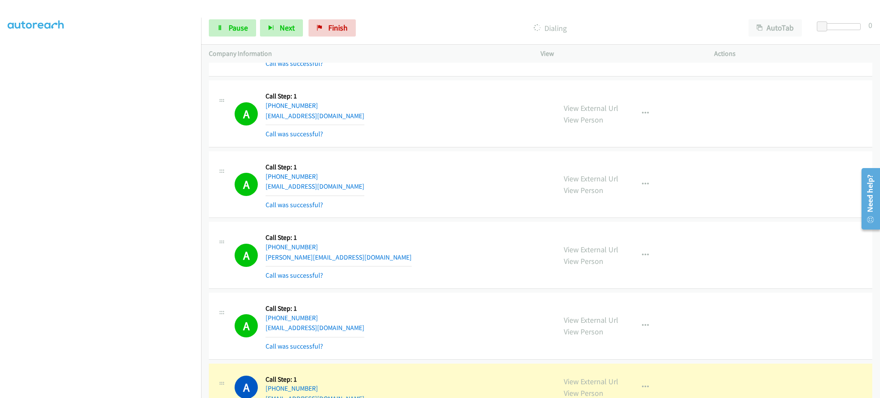
scroll to position [10104, 0]
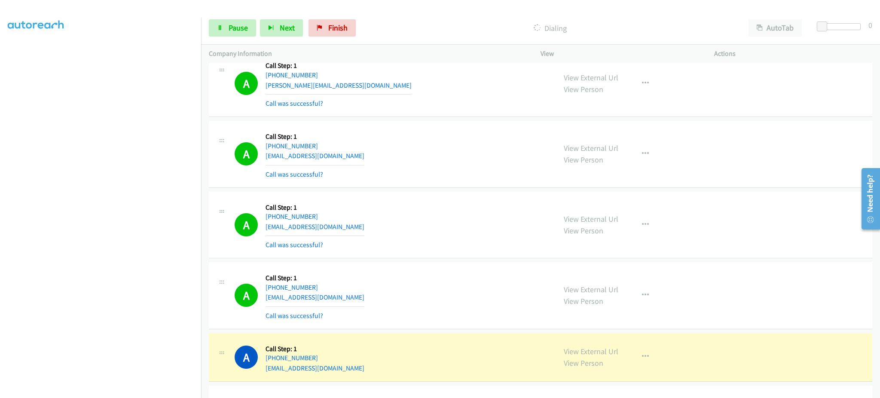
click at [256, 34] on div "Start Calls Pause Next Finish" at bounding box center [284, 27] width 151 height 17
click at [243, 29] on span "Pause" at bounding box center [238, 28] width 19 height 10
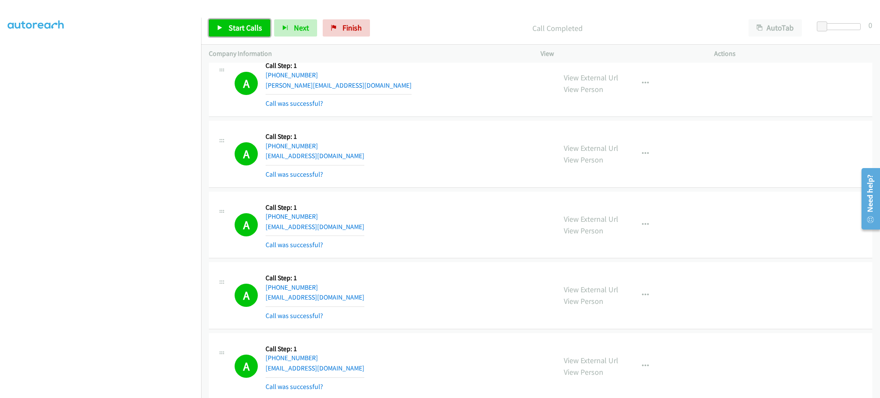
click at [249, 29] on span "Start Calls" at bounding box center [246, 28] width 34 height 10
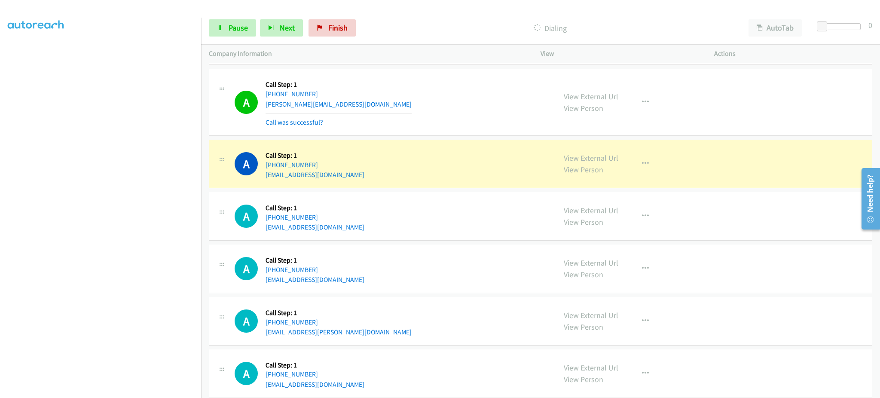
scroll to position [10739, 0]
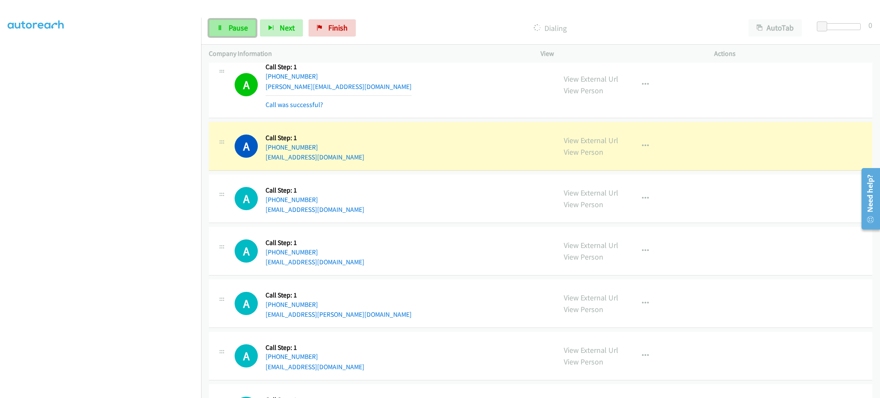
click at [235, 27] on span "Pause" at bounding box center [238, 28] width 19 height 10
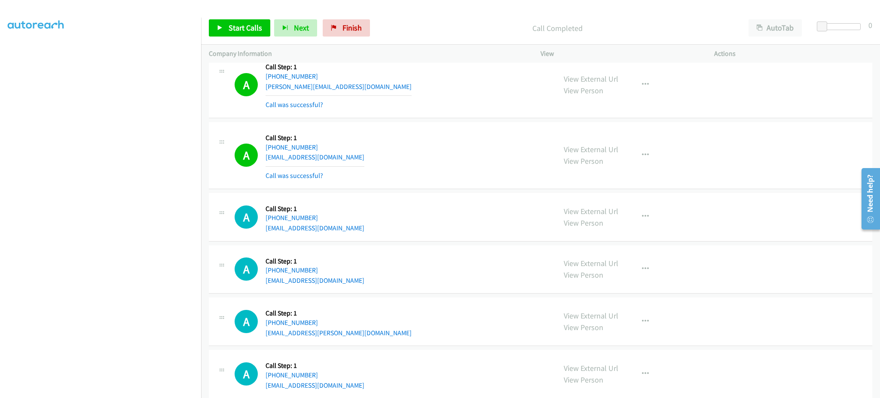
click at [244, 17] on div "Start Calls Pause Next Finish Call Completed AutoTab AutoTab 0" at bounding box center [540, 28] width 679 height 33
click at [246, 26] on span "Start Calls" at bounding box center [246, 28] width 34 height 10
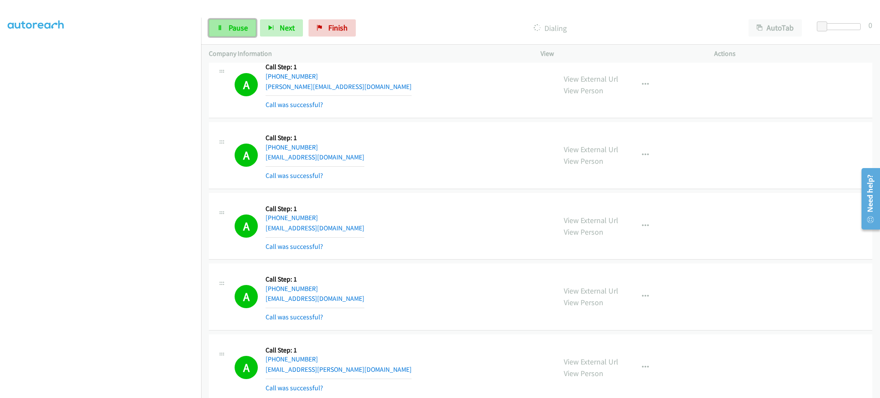
click at [221, 30] on icon at bounding box center [220, 28] width 6 height 6
drag, startPoint x: 218, startPoint y: 27, endPoint x: 254, endPoint y: 6, distance: 41.9
click at [218, 27] on icon at bounding box center [220, 28] width 6 height 6
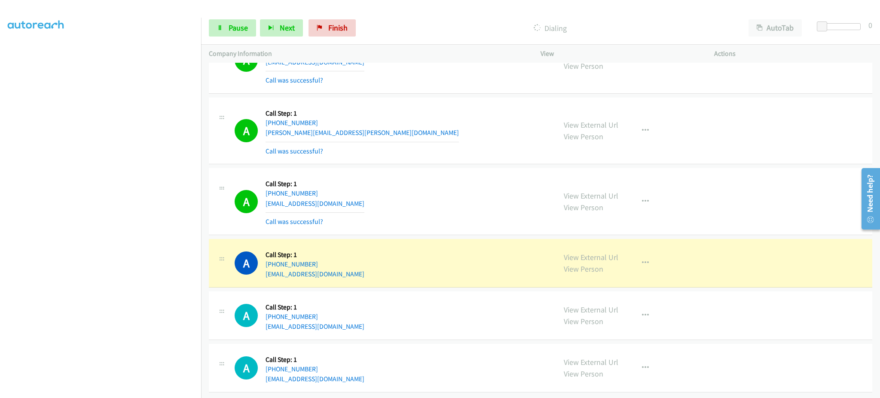
scroll to position [11133, 0]
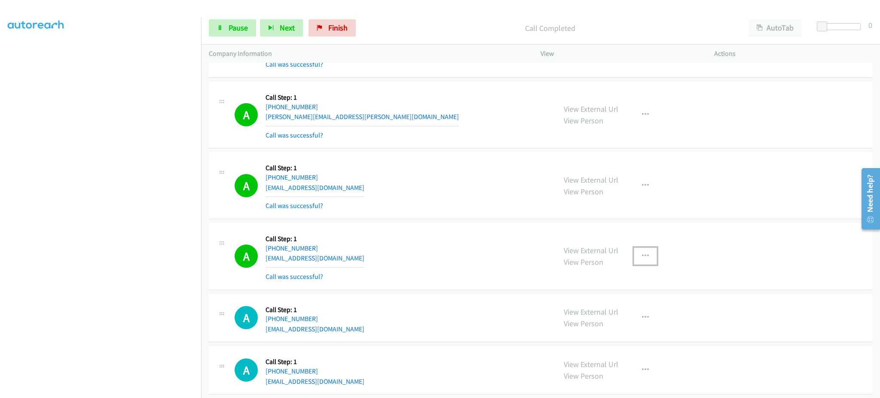
click at [635, 265] on button "button" at bounding box center [645, 255] width 23 height 17
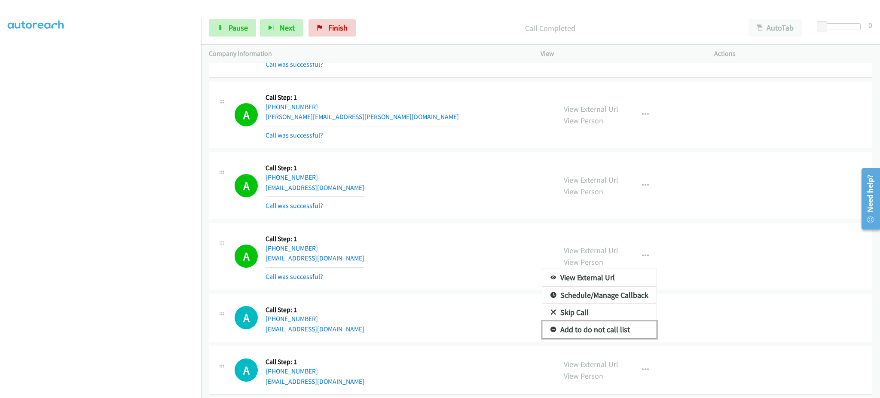
click at [614, 336] on link "Add to do not call list" at bounding box center [599, 329] width 114 height 17
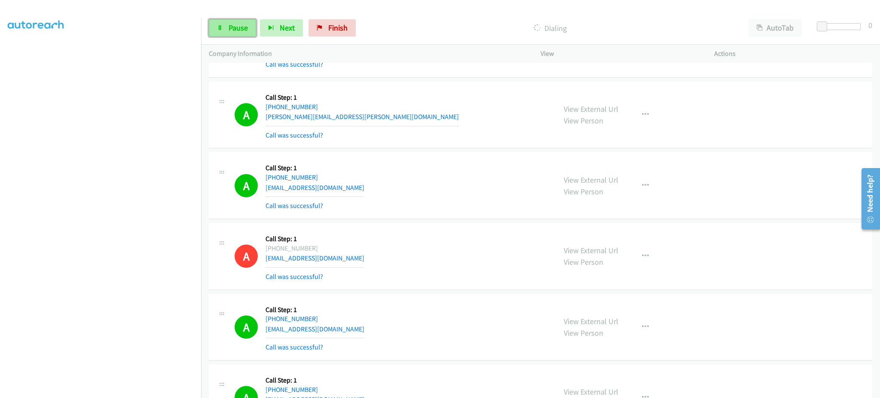
click at [232, 27] on span "Pause" at bounding box center [238, 28] width 19 height 10
